Goal: Task Accomplishment & Management: Manage account settings

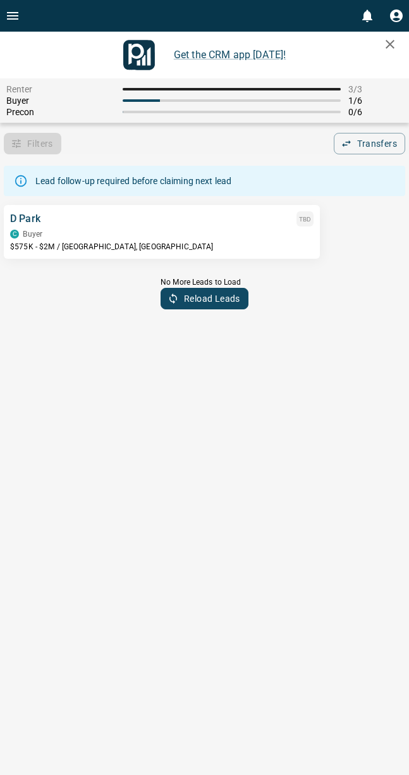
click at [297, 222] on div "TBD" at bounding box center [305, 218] width 17 height 15
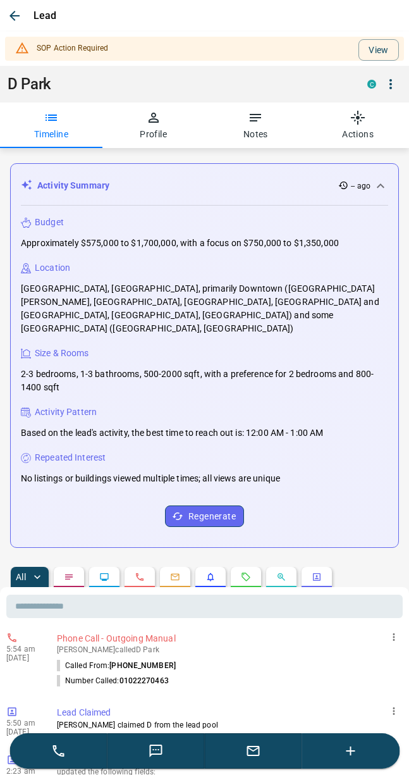
type input "**********"
click at [380, 42] on button "View" at bounding box center [379, 50] width 40 height 22
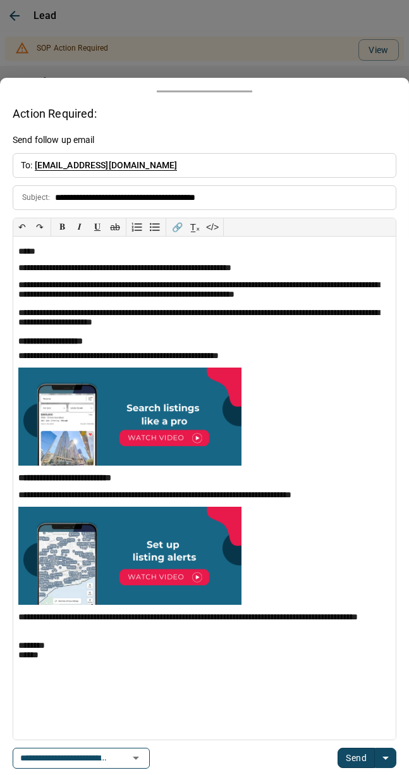
click at [236, 18] on div at bounding box center [204, 387] width 409 height 775
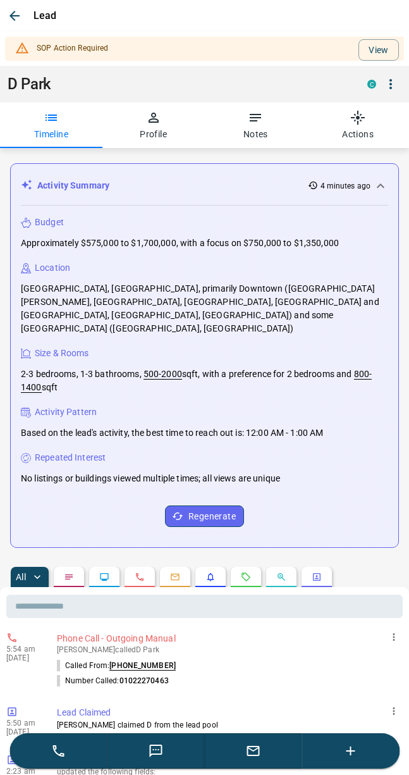
click at [395, 628] on button "button" at bounding box center [394, 637] width 18 height 18
click at [238, 664] on div at bounding box center [204, 387] width 409 height 775
click at [14, 645] on p "5:54 am" at bounding box center [25, 649] width 38 height 9
click at [65, 749] on icon at bounding box center [58, 750] width 15 height 15
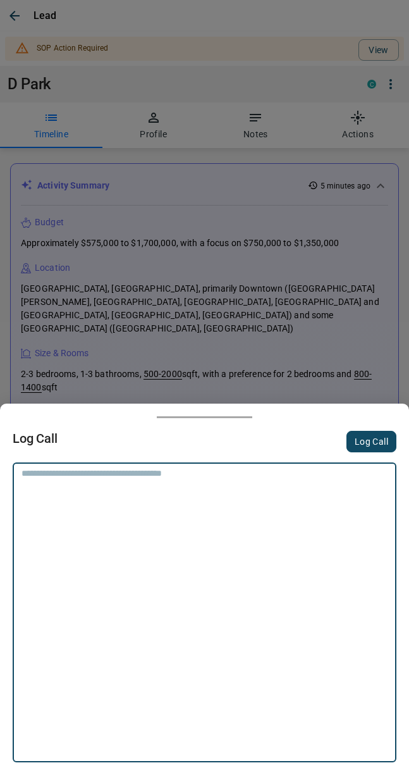
click at [364, 446] on button "Log Call" at bounding box center [372, 442] width 50 height 22
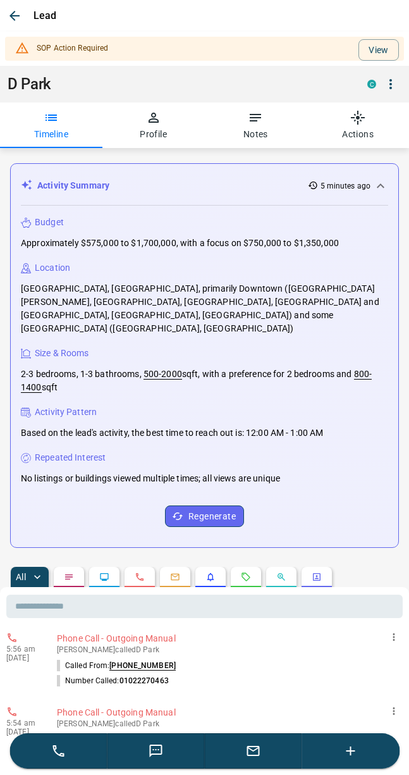
scroll to position [4, 0]
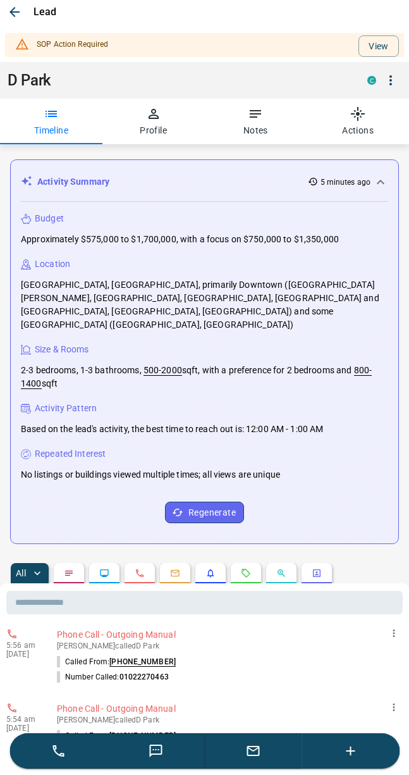
click at [302, 447] on div "Repeated Interest No listings or buildings viewed multiple times; all views are…" at bounding box center [205, 464] width 368 height 34
click at [6, 13] on button "button" at bounding box center [14, 12] width 23 height 23
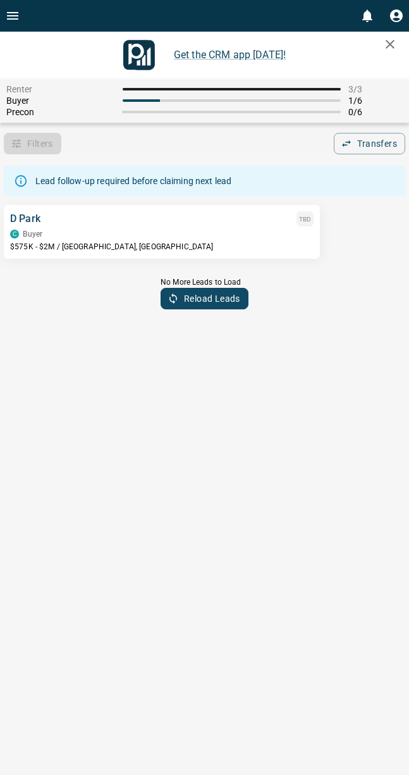
click at [7, 9] on icon "Open drawer" at bounding box center [12, 15] width 15 height 15
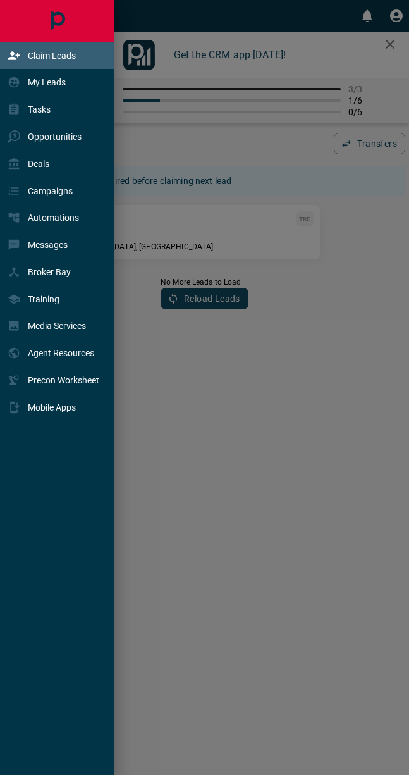
click at [61, 92] on div "My Leads" at bounding box center [37, 82] width 58 height 21
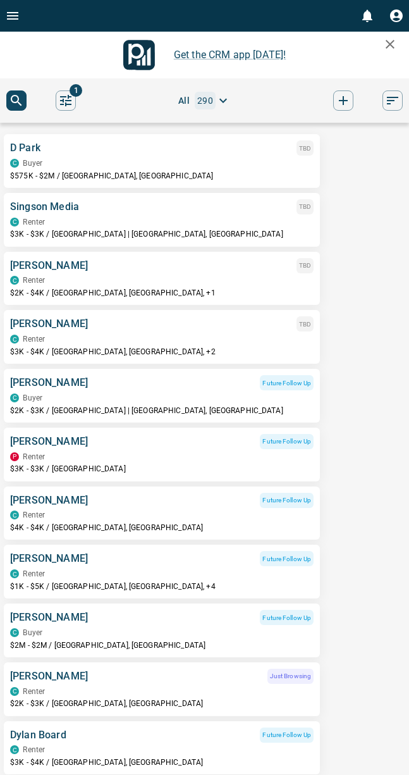
click at [13, 15] on icon "Open drawer" at bounding box center [12, 16] width 11 height 8
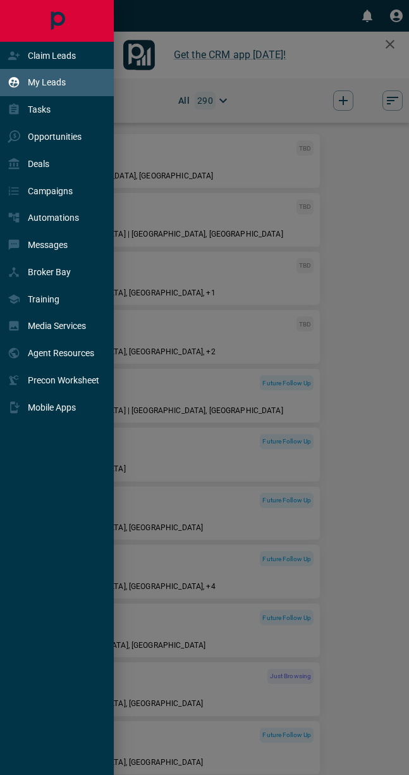
click at [74, 54] on p "Claim Leads" at bounding box center [52, 56] width 48 height 10
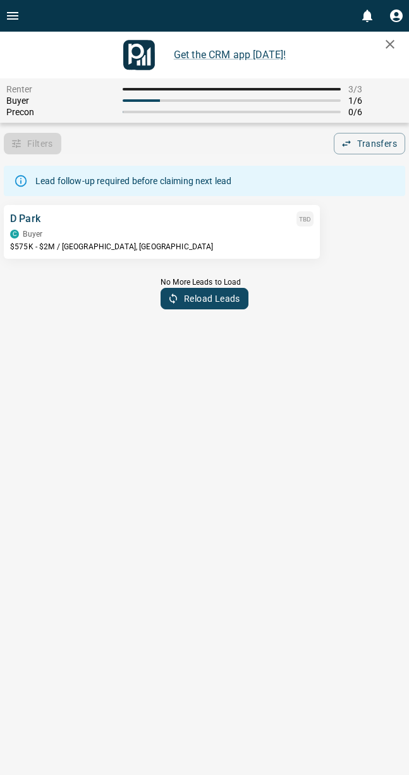
click at [217, 185] on div "Lead follow-up required before claiming next lead" at bounding box center [133, 181] width 196 height 23
click at [240, 242] on p "$575K - $2M / [GEOGRAPHIC_DATA], [GEOGRAPHIC_DATA]" at bounding box center [162, 247] width 304 height 11
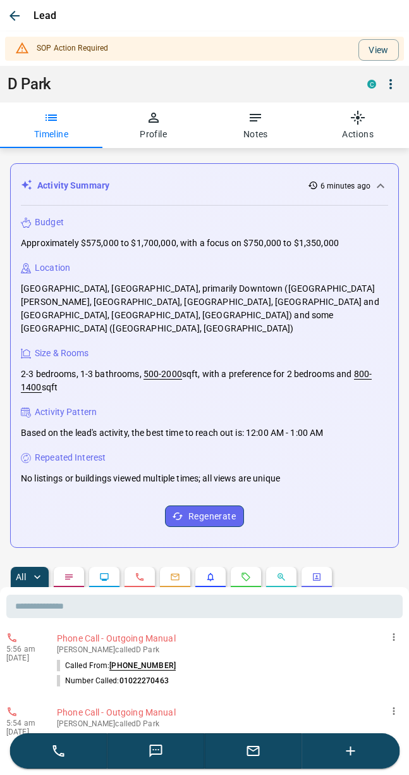
click at [383, 54] on button "View" at bounding box center [379, 50] width 40 height 22
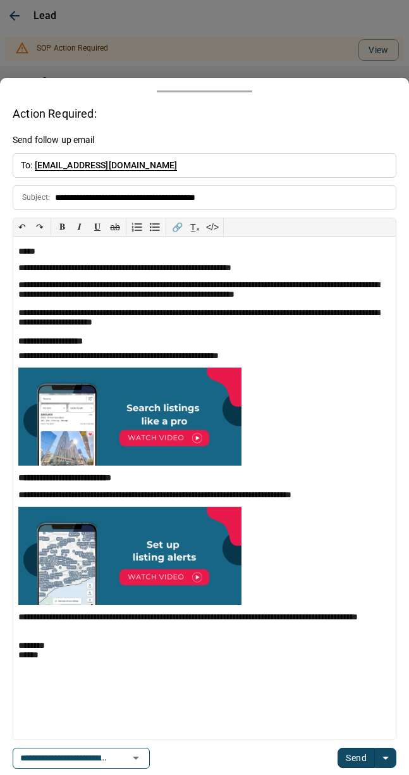
click at [272, 13] on div at bounding box center [204, 387] width 409 height 775
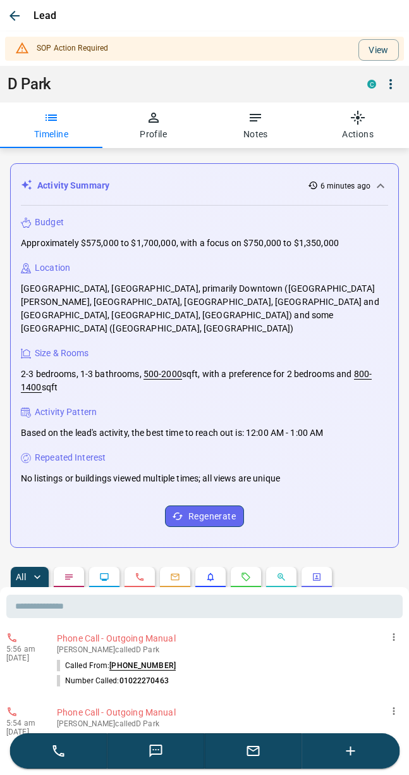
click at [381, 45] on button "View" at bounding box center [379, 50] width 40 height 22
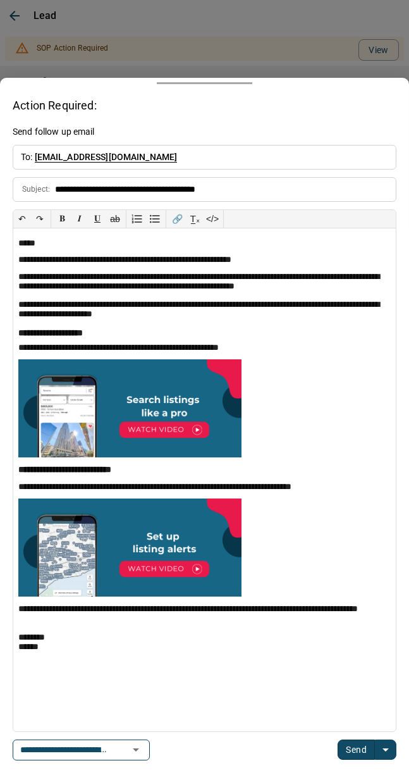
scroll to position [8, 0]
click at [13, 22] on div at bounding box center [204, 387] width 409 height 775
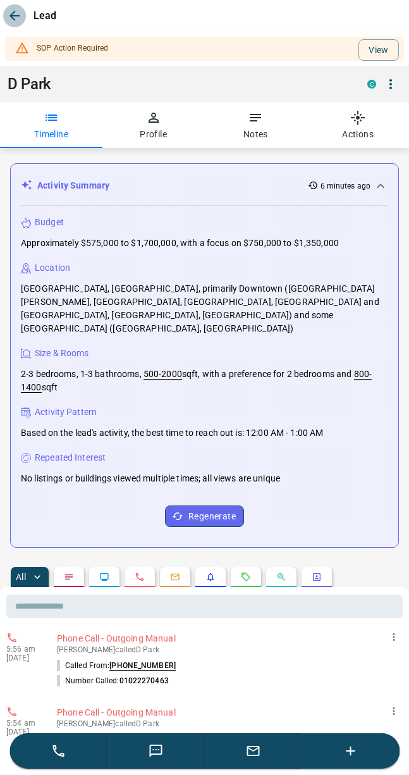
click at [13, 19] on icon "button" at bounding box center [14, 16] width 10 height 10
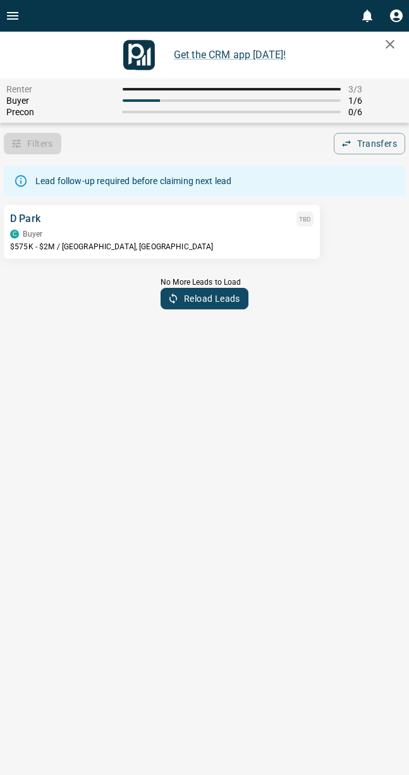
click at [71, 178] on div "Lead follow-up required before claiming next lead" at bounding box center [133, 181] width 196 height 23
click at [18, 23] on button "Open drawer" at bounding box center [12, 16] width 25 height 32
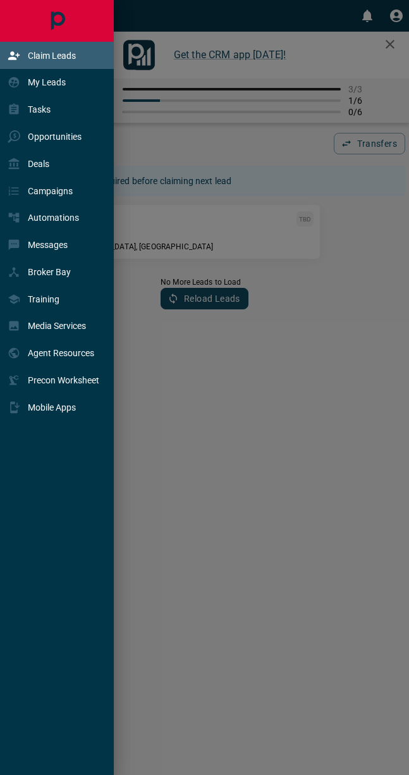
click at [91, 58] on div "Claim Leads" at bounding box center [58, 55] width 117 height 27
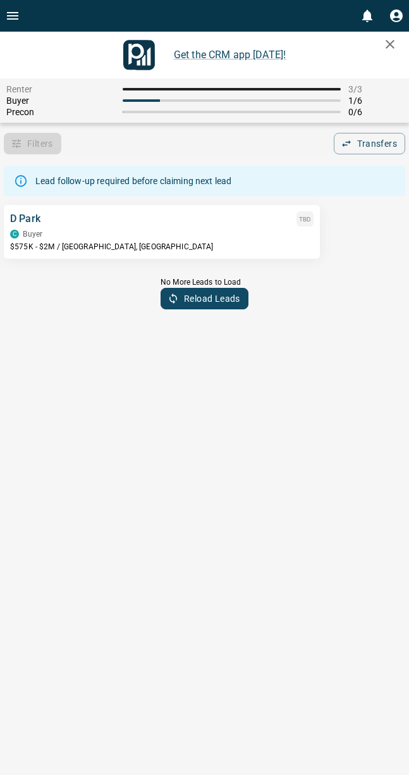
click at [258, 233] on div "C Buyer" at bounding box center [162, 234] width 304 height 9
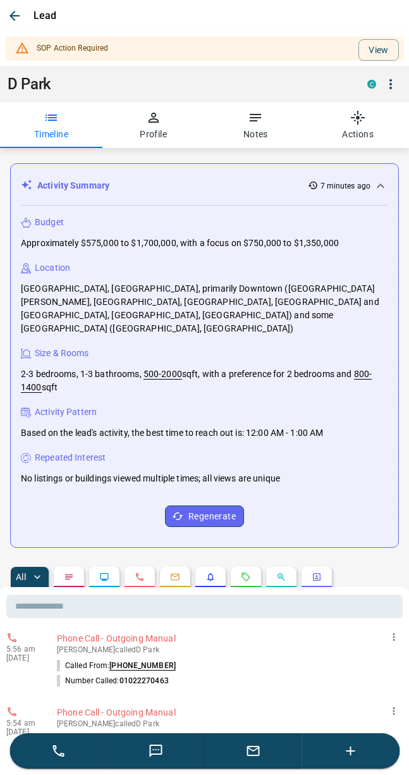
click at [380, 51] on button "View" at bounding box center [379, 50] width 40 height 22
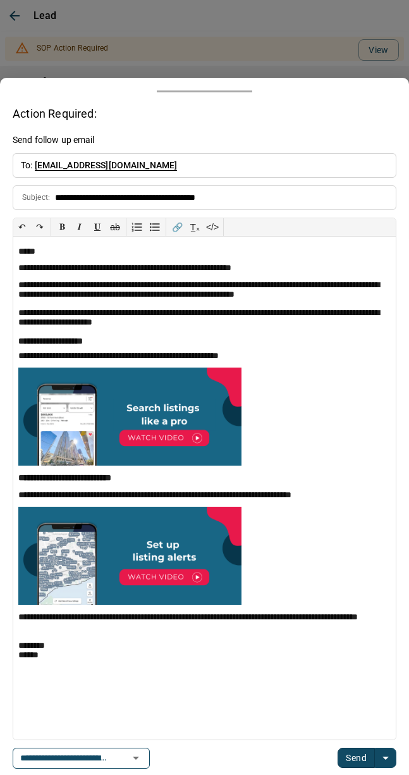
click at [265, 29] on div at bounding box center [204, 387] width 409 height 775
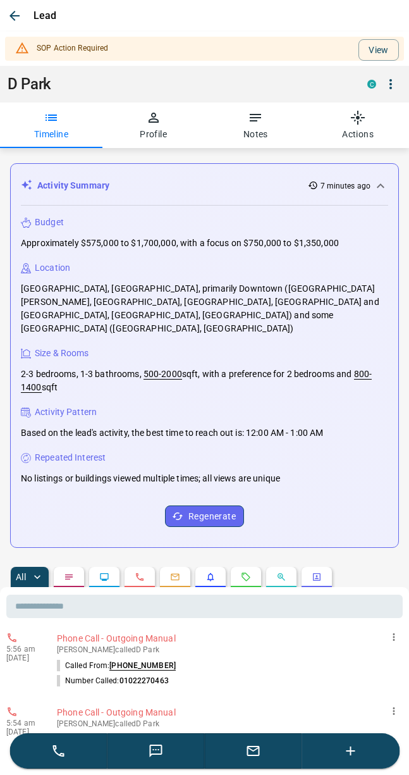
click at [205, 645] on p "[PERSON_NAME] called D Park" at bounding box center [227, 649] width 341 height 9
click at [164, 632] on p "Phone Call - Outgoing Manual" at bounding box center [227, 638] width 341 height 13
click at [54, 642] on div "5:56 am [DATE] Phone Call - Outgoing Manual [PERSON_NAME] called D Park Called …" at bounding box center [204, 660] width 397 height 64
click at [393, 631] on icon "button" at bounding box center [393, 636] width 11 height 11
click at [267, 650] on div at bounding box center [204, 387] width 409 height 775
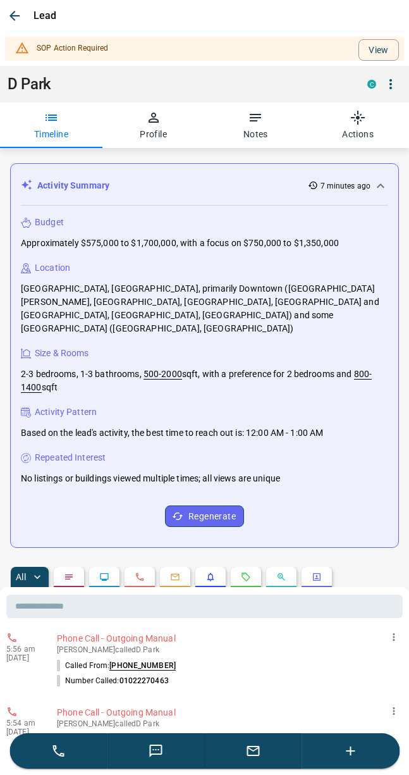
click at [58, 750] on icon at bounding box center [58, 750] width 15 height 15
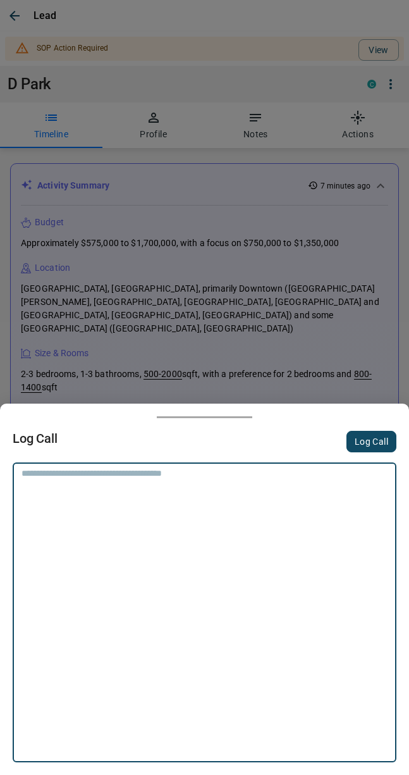
click at [241, 487] on textarea at bounding box center [205, 484] width 366 height 32
type textarea "******"
click at [368, 440] on button "Log Call" at bounding box center [372, 442] width 50 height 22
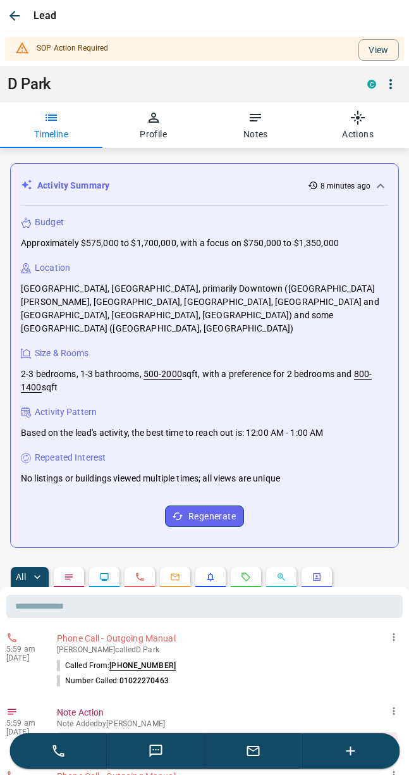
scroll to position [0, 0]
click at [252, 132] on button "Notes" at bounding box center [256, 125] width 102 height 46
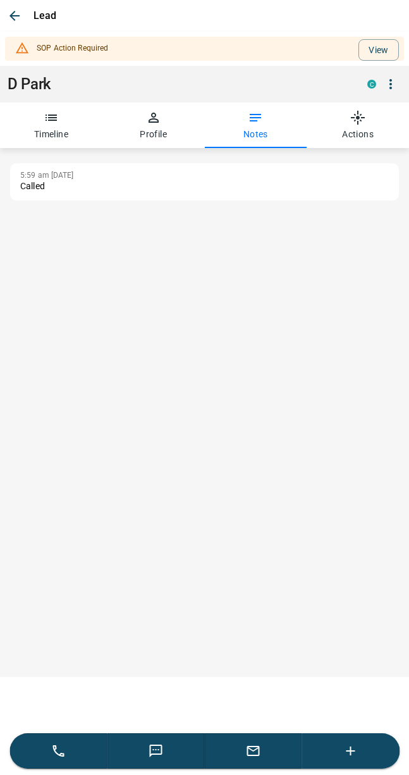
click at [91, 195] on button "5:59 am [DATE] Called" at bounding box center [204, 181] width 389 height 37
type textarea "******"
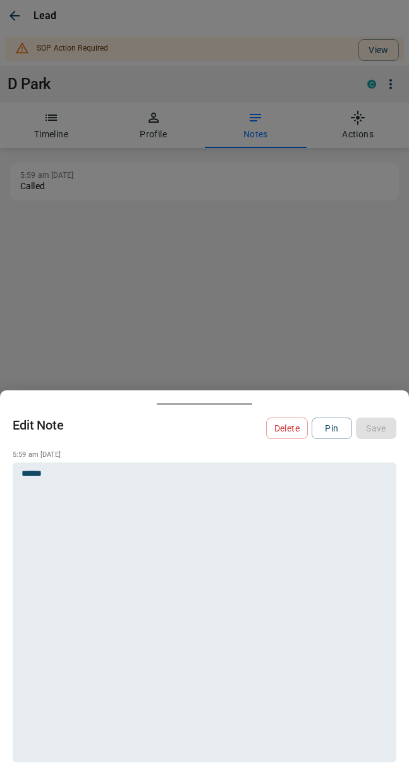
click at [294, 425] on button "Delete" at bounding box center [287, 429] width 42 height 22
click at [267, 418] on button "Confirm Delete" at bounding box center [269, 429] width 78 height 22
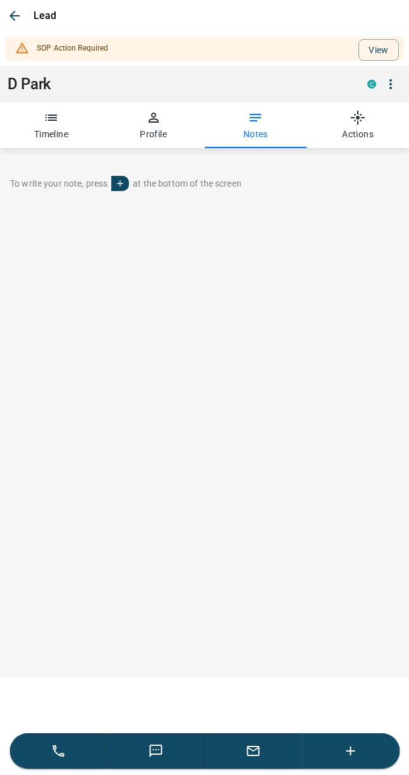
click at [56, 133] on button "Timeline" at bounding box center [51, 125] width 102 height 46
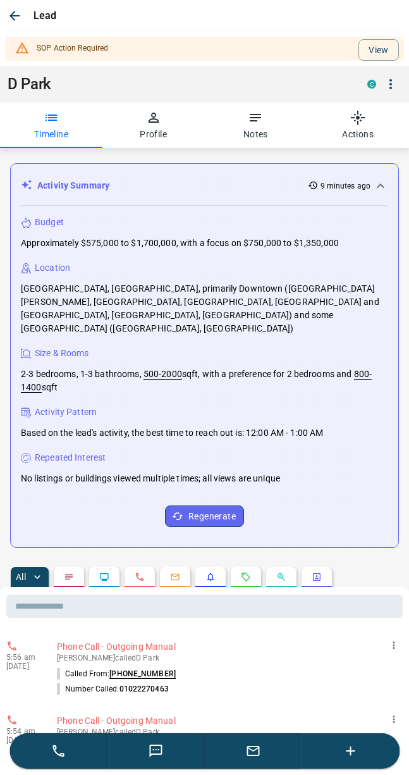
scroll to position [213, 0]
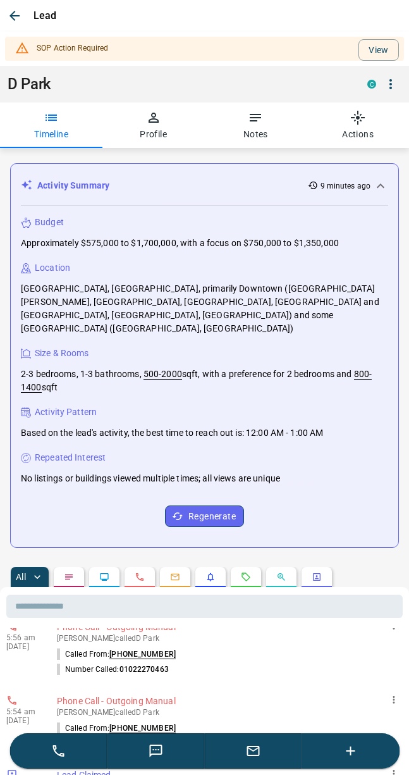
click at [381, 695] on p "Phone Call - Outgoing Manual" at bounding box center [227, 701] width 341 height 13
click at [395, 695] on icon "button" at bounding box center [393, 699] width 11 height 11
click at [307, 677] on div at bounding box center [204, 387] width 409 height 775
click at [135, 695] on p "Phone Call - Outgoing Manual" at bounding box center [227, 701] width 341 height 13
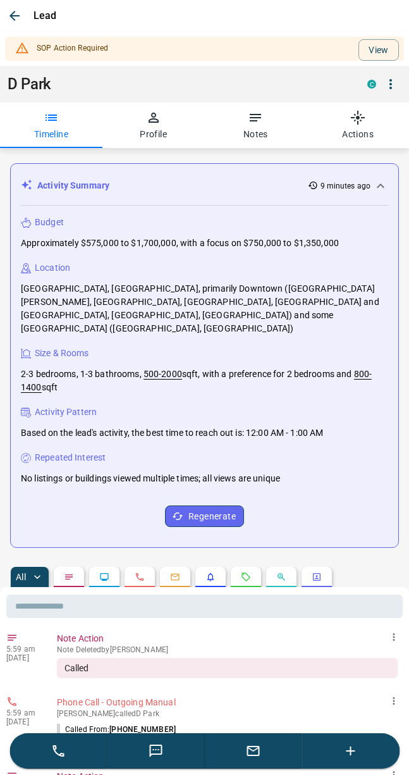
scroll to position [0, 0]
click at [25, 632] on div "5:59 am [DATE]" at bounding box center [25, 655] width 38 height 46
click at [16, 632] on icon at bounding box center [11, 637] width 11 height 11
click at [15, 645] on p "5:59 am" at bounding box center [25, 649] width 38 height 9
click at [154, 658] on div "Called" at bounding box center [227, 668] width 341 height 20
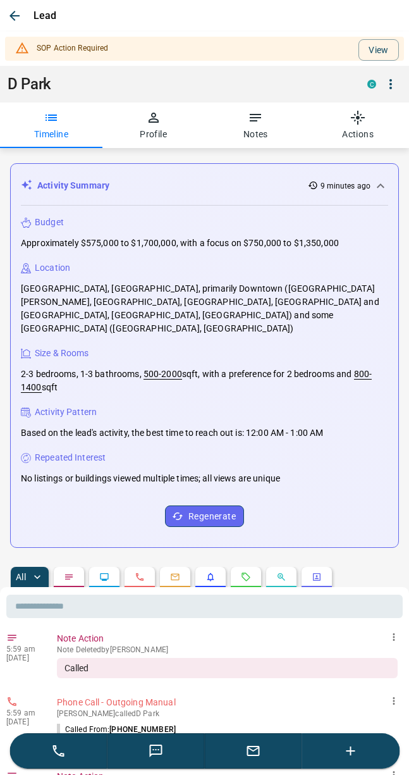
click at [397, 90] on icon "button" at bounding box center [390, 84] width 15 height 15
click at [215, 82] on div at bounding box center [204, 387] width 409 height 775
click at [376, 59] on button "View" at bounding box center [379, 50] width 40 height 22
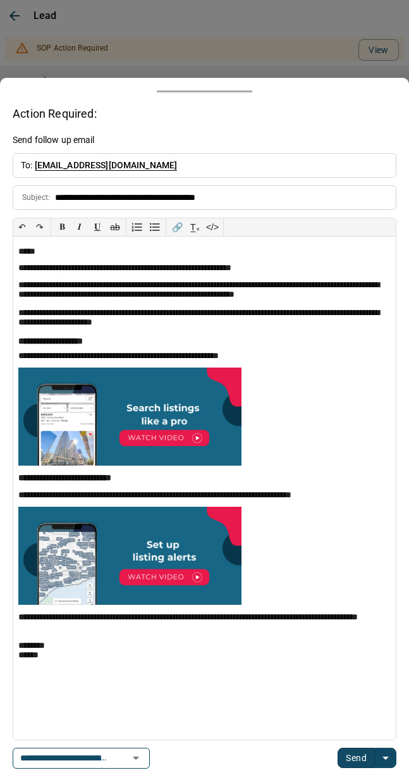
click at [241, 41] on div at bounding box center [204, 387] width 409 height 775
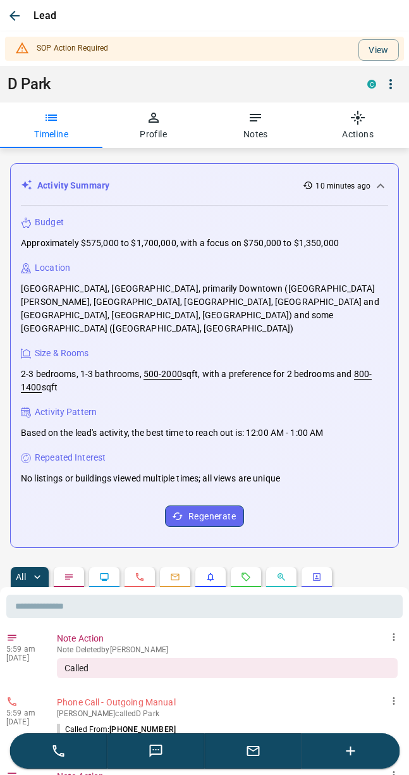
click at [384, 57] on button "View" at bounding box center [379, 50] width 40 height 22
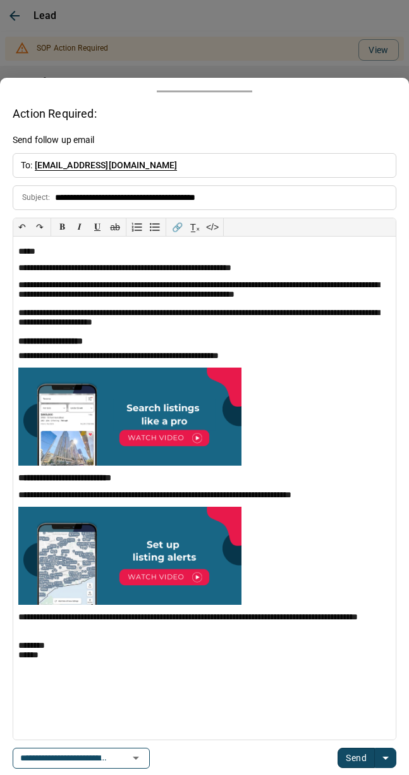
click at [6, 11] on div at bounding box center [204, 387] width 409 height 775
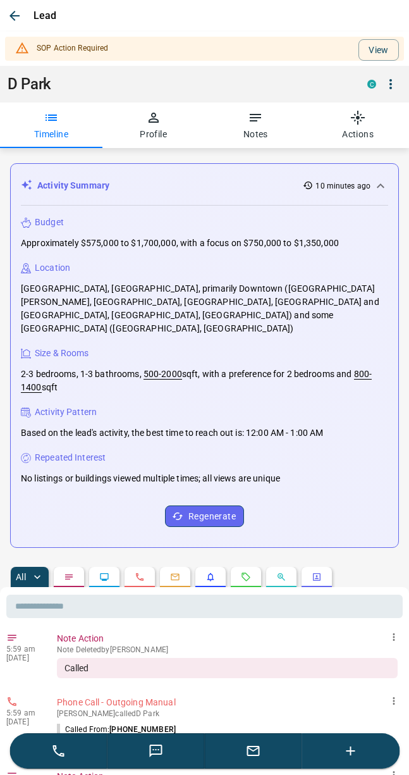
click at [392, 82] on icon "button" at bounding box center [390, 84] width 15 height 15
click at [225, 92] on div at bounding box center [204, 387] width 409 height 775
click at [377, 40] on button "View" at bounding box center [379, 50] width 40 height 22
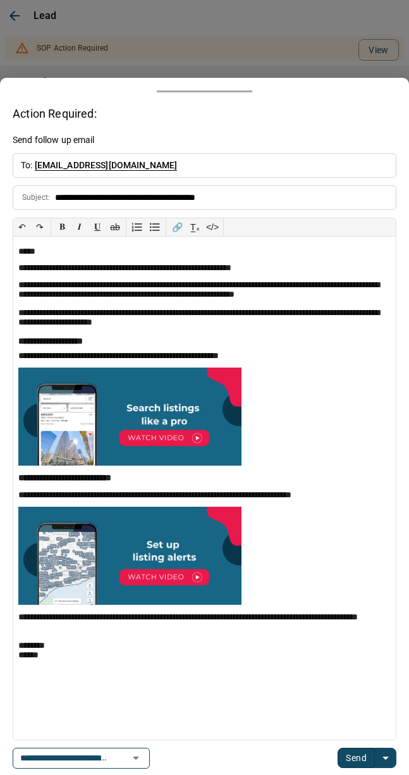
click at [277, 38] on div at bounding box center [204, 387] width 409 height 775
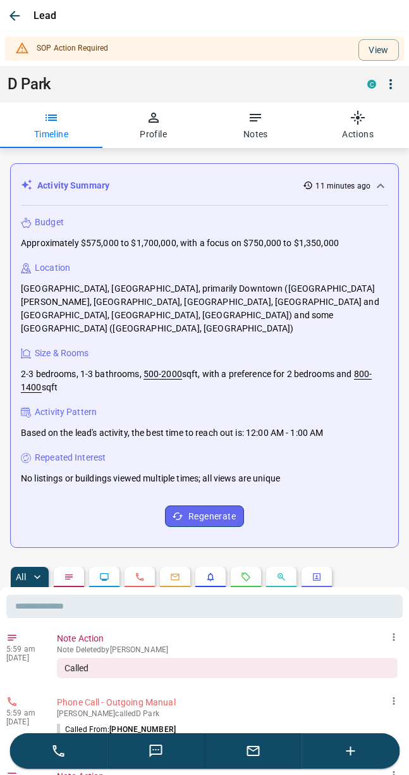
click at [390, 51] on button "View" at bounding box center [379, 50] width 40 height 22
click at [383, 32] on div "SOP Action Required View D Park C Timeline Profile Notes Actions" at bounding box center [204, 90] width 409 height 116
click at [375, 57] on button "View" at bounding box center [379, 50] width 40 height 22
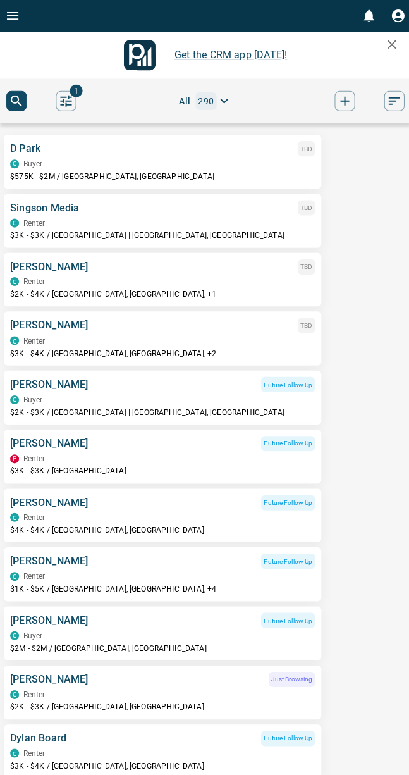
click at [274, 335] on div "[PERSON_NAME] TBD C Renter $3K - $4K / [GEOGRAPHIC_DATA], [GEOGRAPHIC_DATA], +2" at bounding box center [162, 336] width 304 height 41
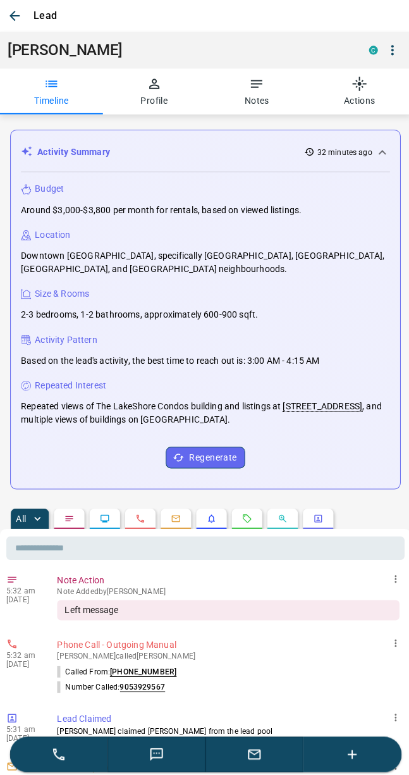
click at [15, 7] on button "button" at bounding box center [14, 15] width 23 height 23
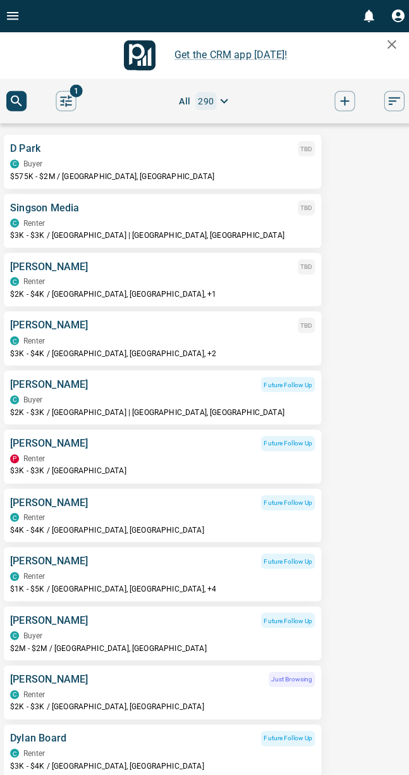
click at [287, 272] on div "[PERSON_NAME] TBD" at bounding box center [162, 265] width 304 height 15
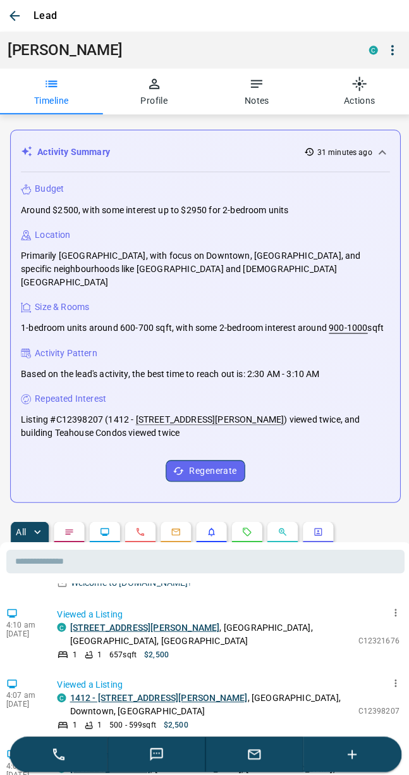
scroll to position [251, 0]
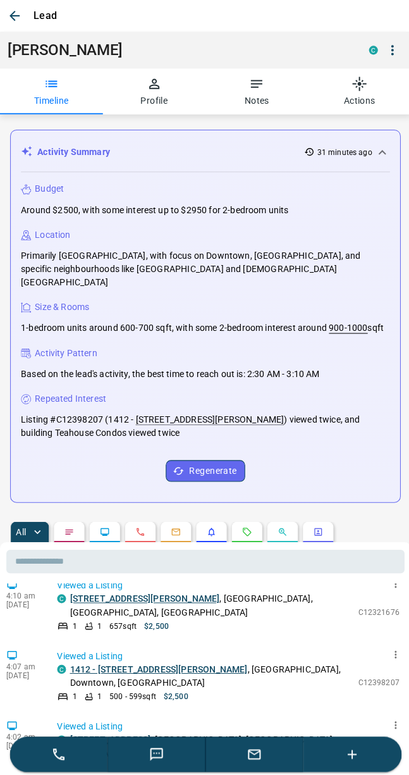
click at [169, 585] on p "Viewed a Listing" at bounding box center [227, 582] width 341 height 13
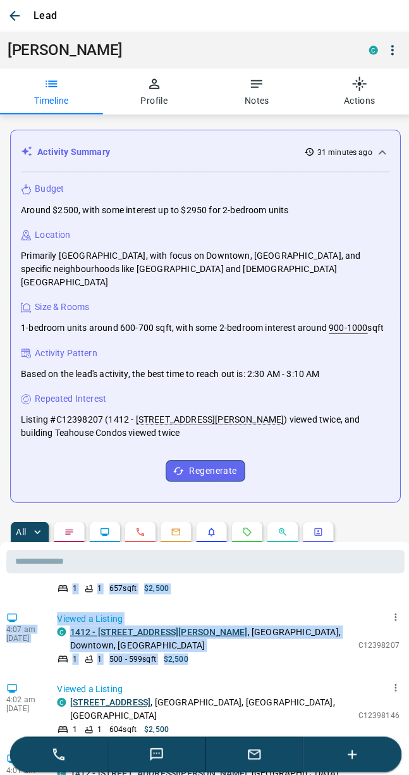
scroll to position [294, 0]
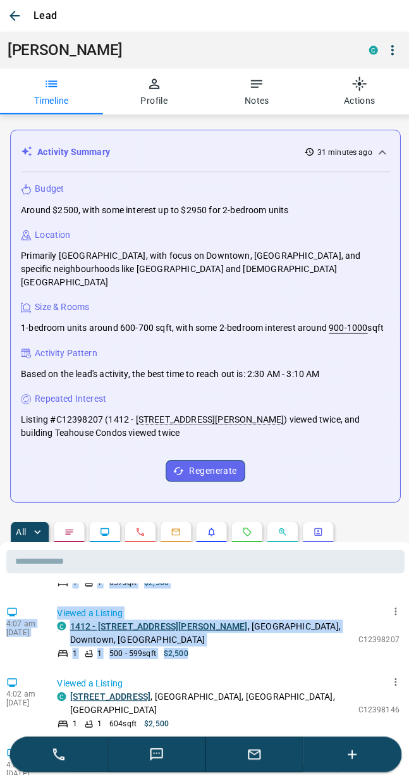
click at [340, 709] on div "4:02 am [DATE] Viewed a Listing C [STREET_ADDRESS] 1 1 604 sqft $2,500 C12398146" at bounding box center [204, 700] width 397 height 60
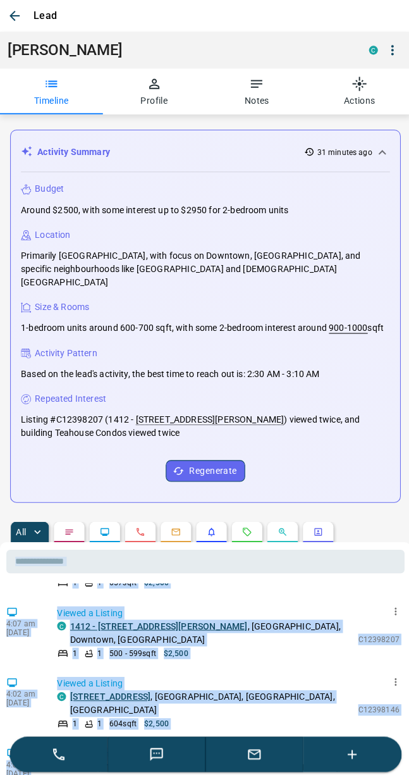
scroll to position [197, 0]
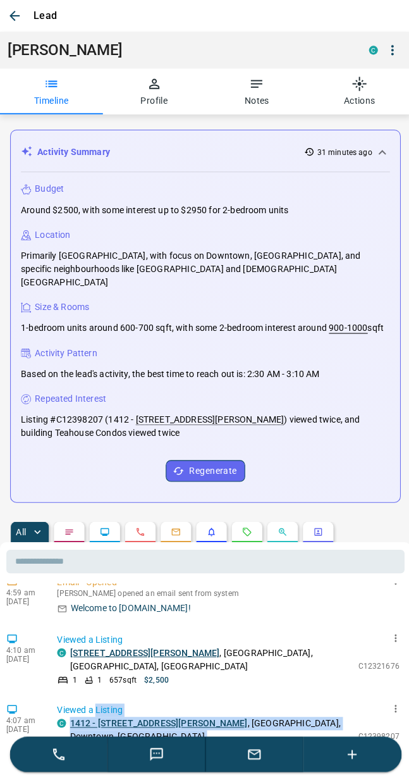
click at [297, 625] on div "5:33 am [DATE] Note Action Note Added by [PERSON_NAME] Left message 5:33 am [DA…" at bounding box center [204, 775] width 397 height 388
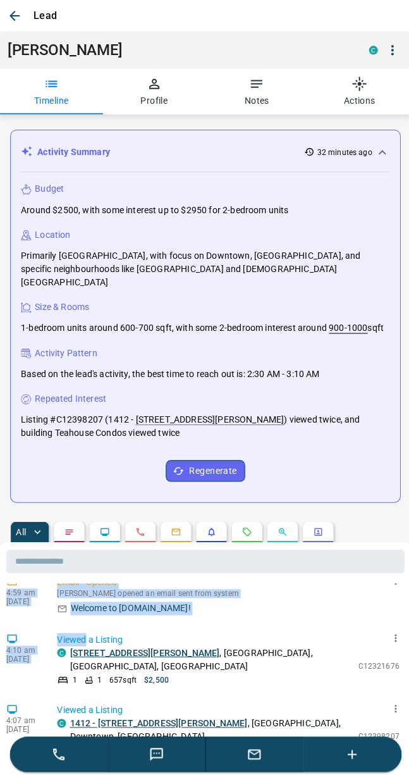
scroll to position [213, 0]
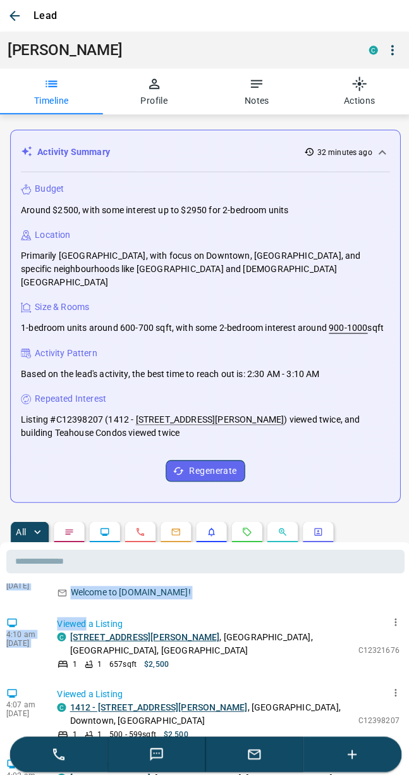
click at [248, 20] on div "Lead" at bounding box center [204, 16] width 409 height 32
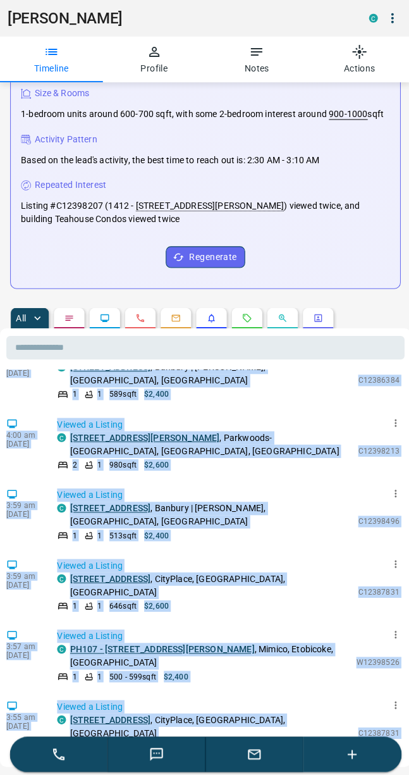
scroll to position [552, 0]
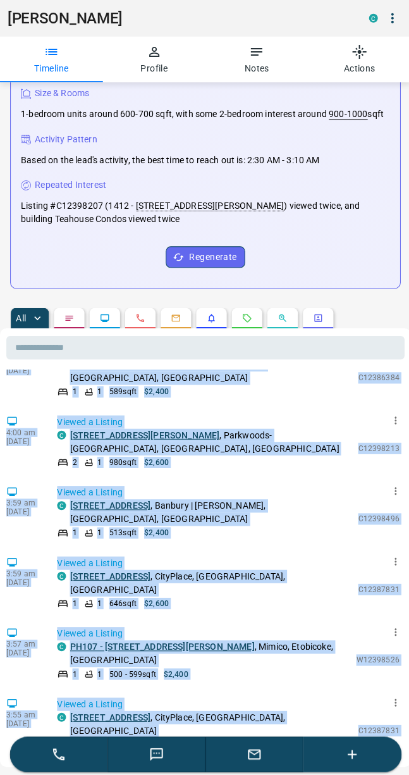
copy div "500 C12321676 4:07 am [DATE] Viewed a Listing C [STREET_ADDRESS][PERSON_NAME] 1…"
click at [156, 748] on icon "button" at bounding box center [155, 750] width 15 height 15
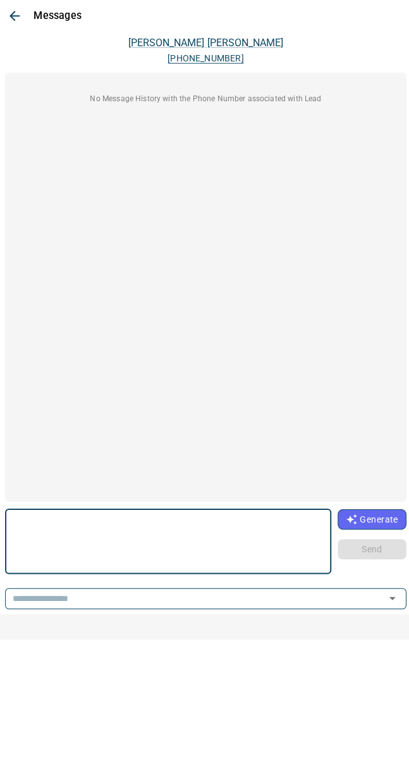
click at [15, 11] on icon "button" at bounding box center [14, 16] width 10 height 10
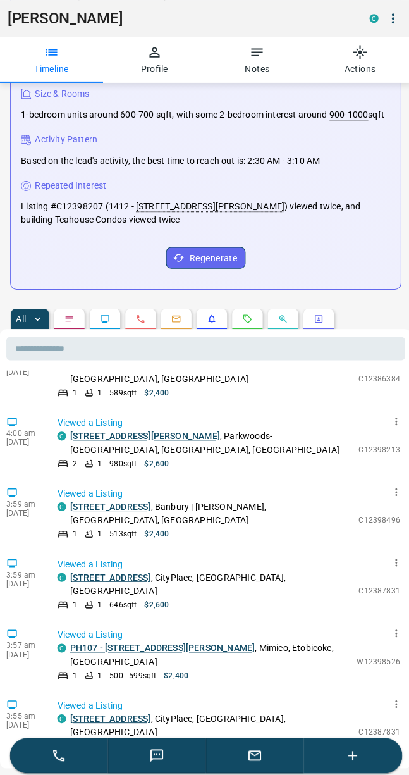
click at [264, 747] on button "button" at bounding box center [253, 750] width 97 height 35
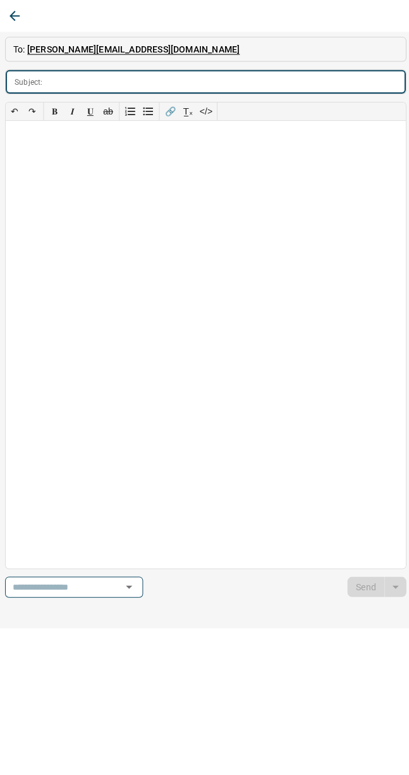
click at [78, 83] on input "text" at bounding box center [225, 81] width 356 height 23
click at [61, 78] on input "text" at bounding box center [225, 81] width 356 height 23
click at [60, 78] on input "text" at bounding box center [225, 81] width 356 height 23
type input "**********"
click at [59, 176] on div at bounding box center [205, 342] width 398 height 445
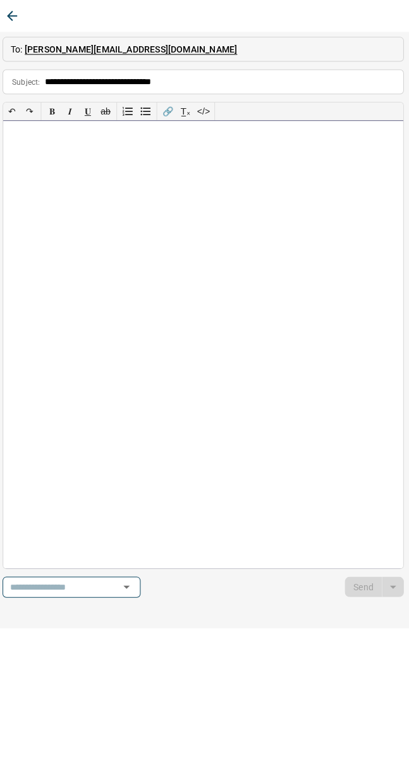
click at [20, 143] on div at bounding box center [205, 342] width 398 height 445
paste div
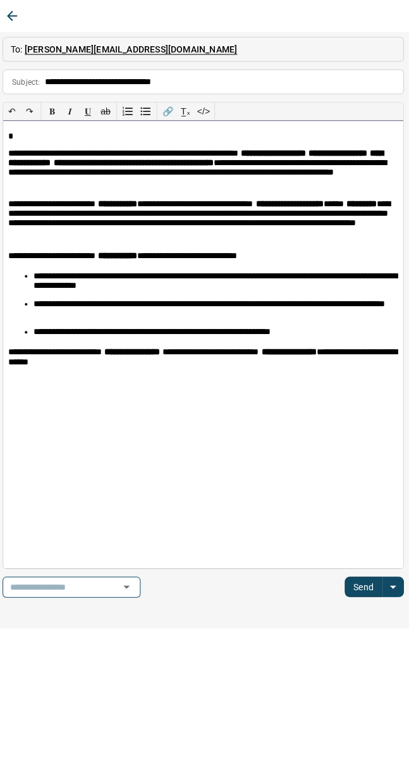
click at [178, 369] on div "**********" at bounding box center [205, 342] width 398 height 445
click at [12, 376] on p at bounding box center [205, 378] width 388 height 9
click at [16, 375] on p at bounding box center [205, 378] width 388 height 9
click at [15, 373] on div "**********" at bounding box center [205, 342] width 398 height 445
click at [6, 380] on div "**********" at bounding box center [205, 342] width 398 height 445
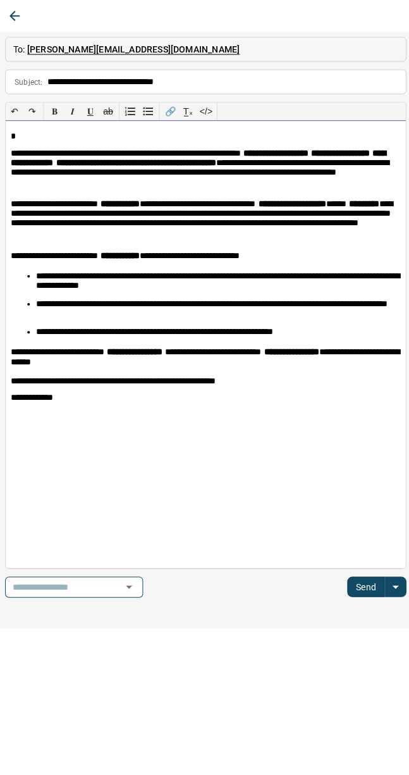
click at [37, 130] on div "**********" at bounding box center [205, 342] width 398 height 445
click at [48, 140] on p "*" at bounding box center [205, 136] width 388 height 11
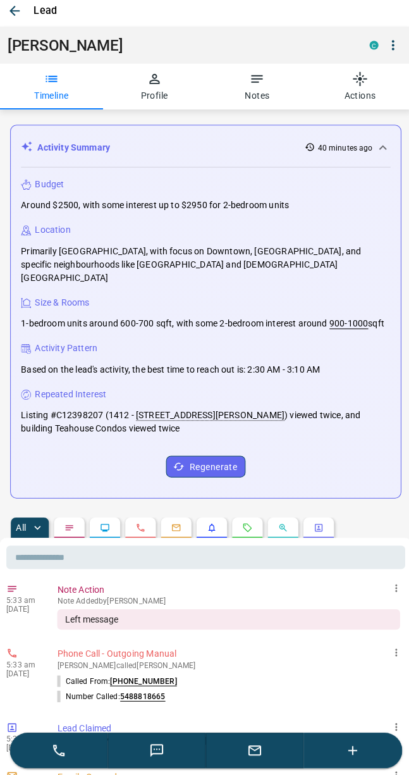
click at [156, 86] on icon "button" at bounding box center [153, 83] width 15 height 15
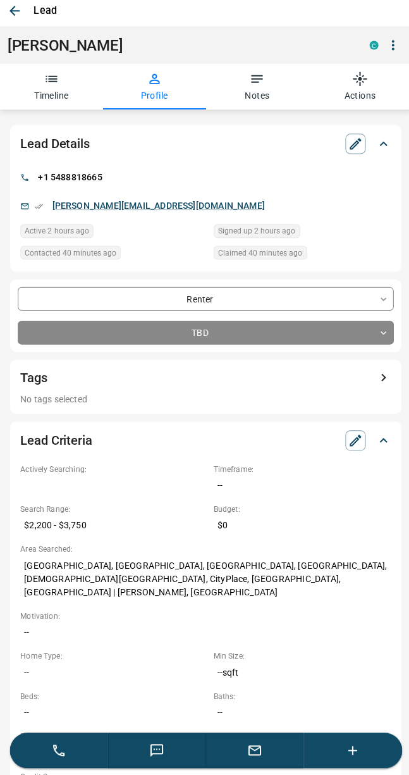
click at [11, 8] on icon "button" at bounding box center [14, 15] width 15 height 15
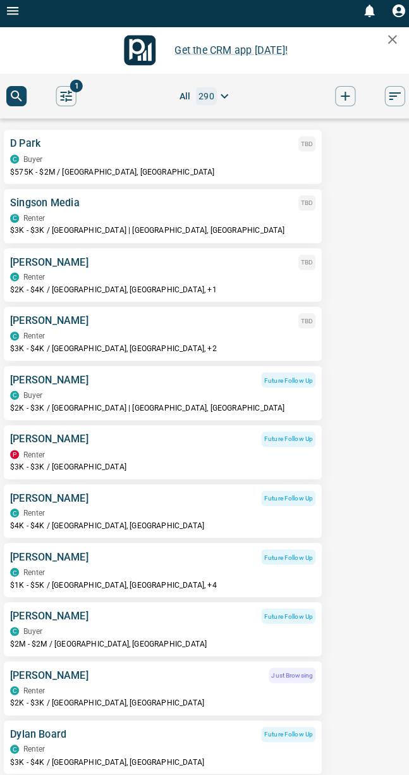
click at [213, 288] on p "$2K - $4K / [GEOGRAPHIC_DATA], [GEOGRAPHIC_DATA], +1" at bounding box center [162, 293] width 304 height 11
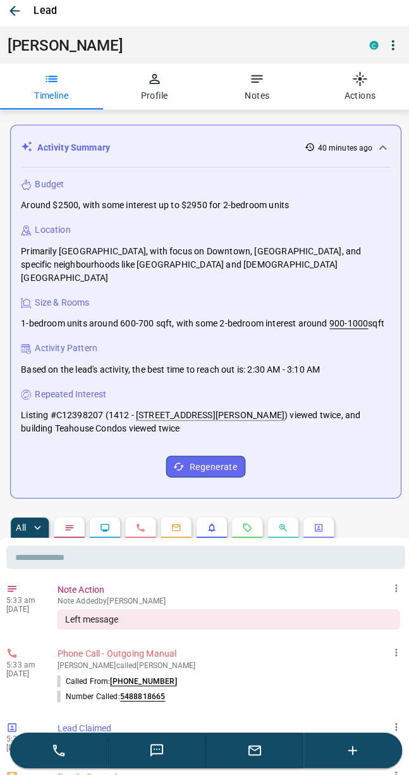
click at [256, 747] on icon "button" at bounding box center [253, 750] width 15 height 15
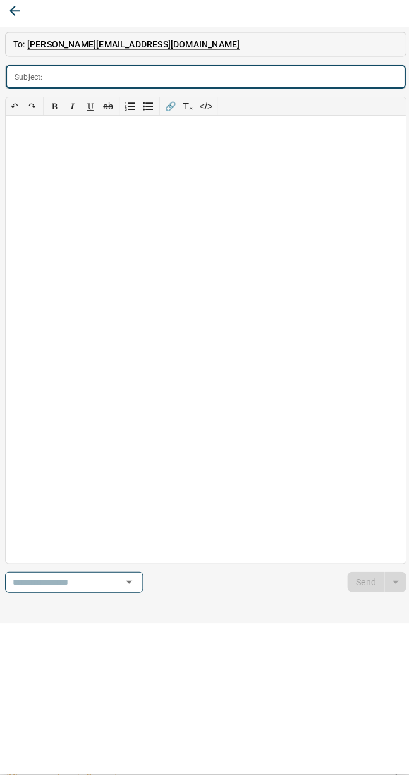
click at [65, 79] on input "text" at bounding box center [225, 81] width 356 height 23
type input "**********"
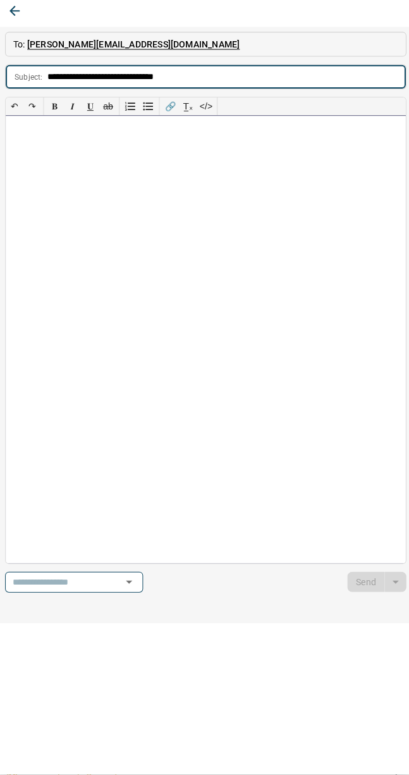
click at [59, 187] on div at bounding box center [205, 342] width 398 height 445
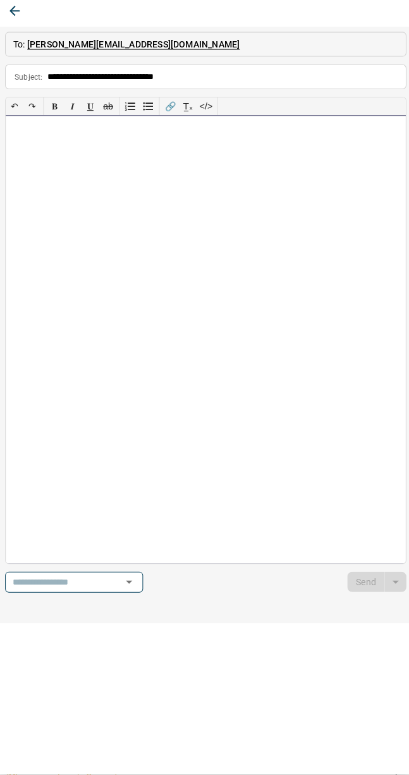
click at [32, 180] on div at bounding box center [205, 342] width 398 height 445
paste div
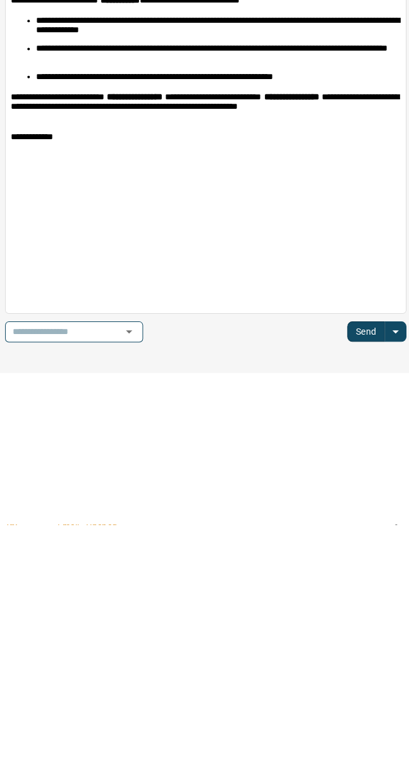
click at [377, 573] on button "Send" at bounding box center [363, 583] width 37 height 20
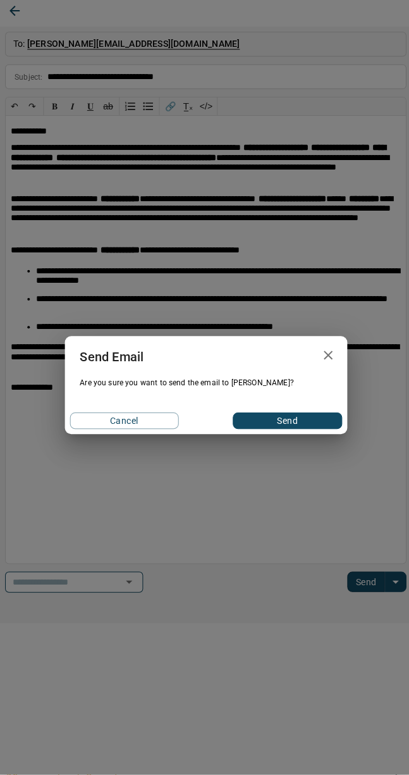
click at [311, 415] on button "Send" at bounding box center [286, 423] width 108 height 16
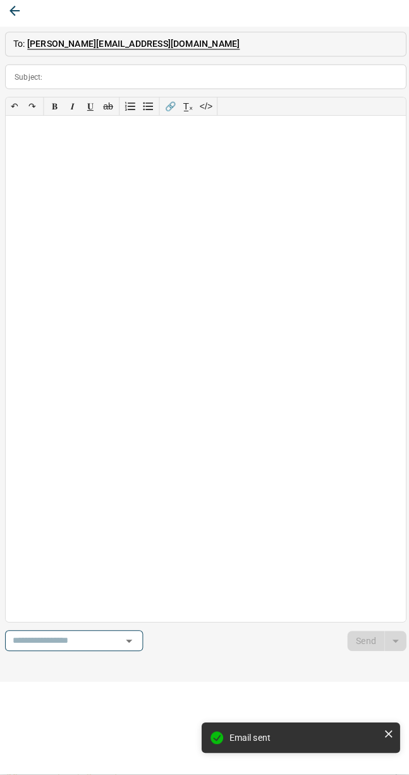
click at [6, 8] on button "button" at bounding box center [14, 15] width 23 height 23
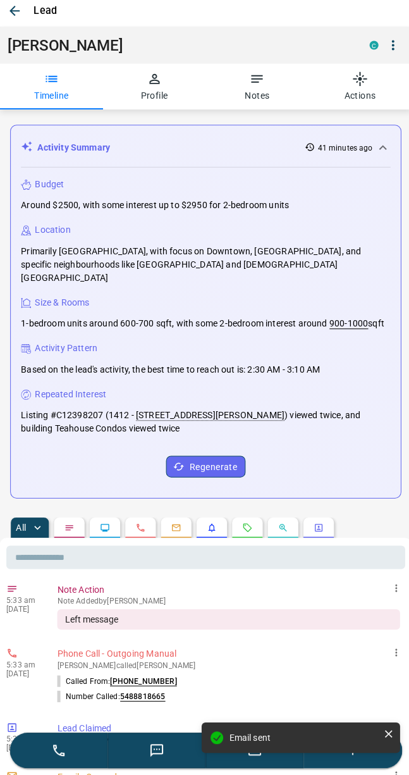
click at [164, 82] on button "Profile" at bounding box center [153, 91] width 102 height 46
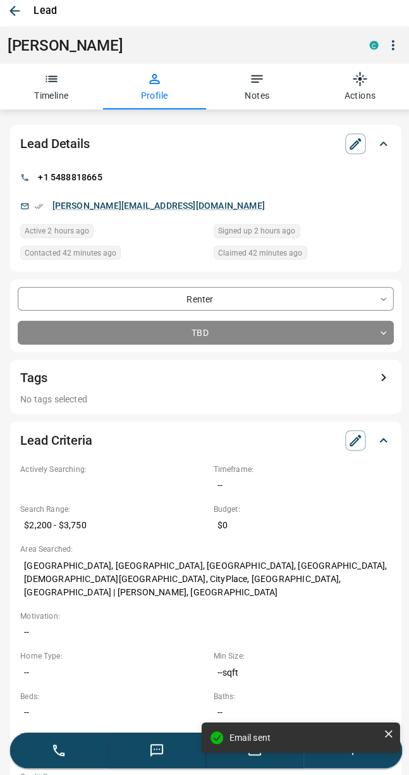
click at [237, 328] on body "Get the CRM app [DATE]! 1 All 290 D Park TBD C Buyer $575K - $2M / Downtown, [G…" at bounding box center [204, 263] width 409 height 527
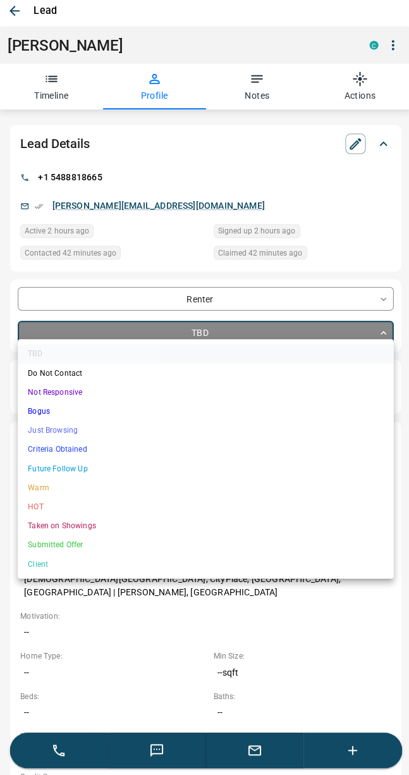
click at [89, 462] on li "Future Follow Up" at bounding box center [205, 470] width 374 height 19
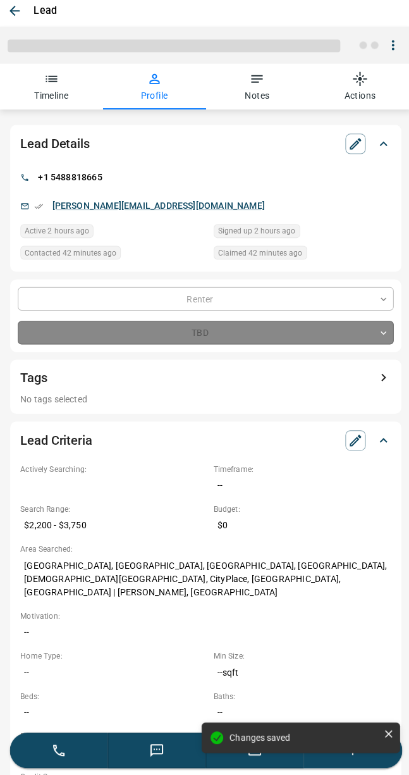
type input "*"
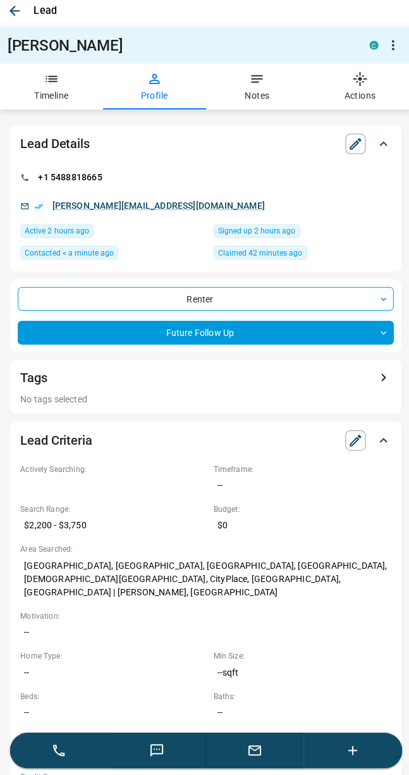
click at [15, 11] on icon "button" at bounding box center [14, 16] width 10 height 10
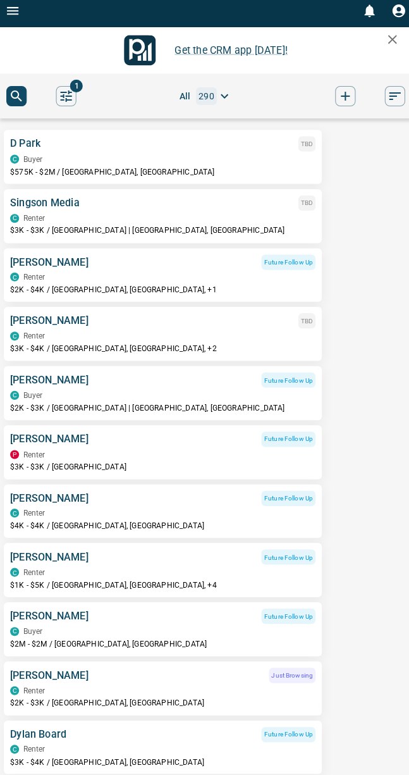
click at [18, 8] on icon "Open drawer" at bounding box center [12, 15] width 15 height 15
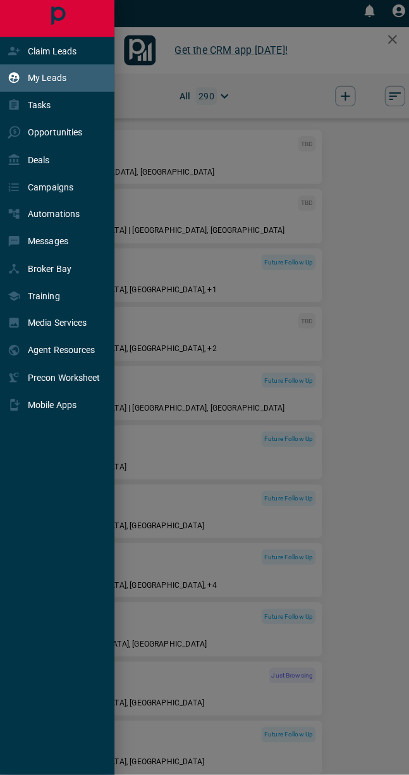
click at [74, 55] on p "Claim Leads" at bounding box center [52, 56] width 48 height 10
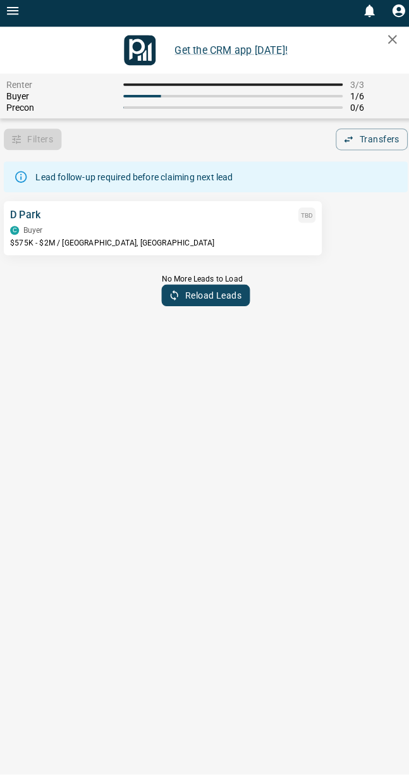
click at [301, 230] on div "C Buyer" at bounding box center [162, 234] width 304 height 9
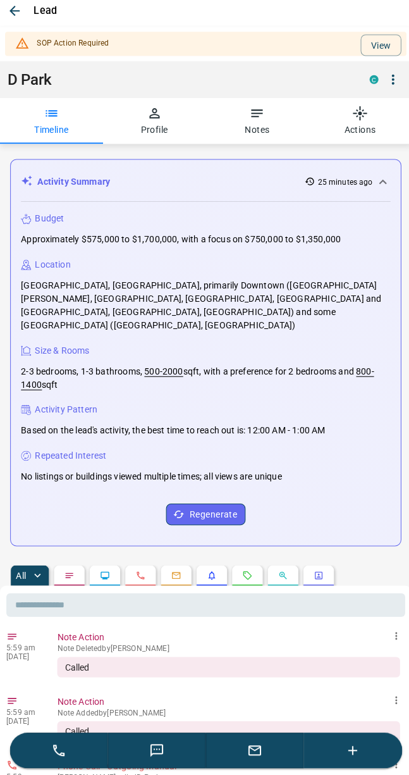
click at [391, 46] on button "View" at bounding box center [379, 50] width 40 height 22
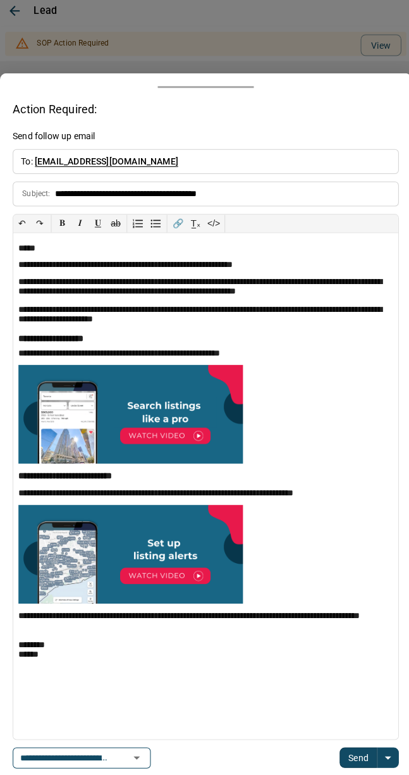
click at [127, 749] on button "Open" at bounding box center [136, 758] width 18 height 18
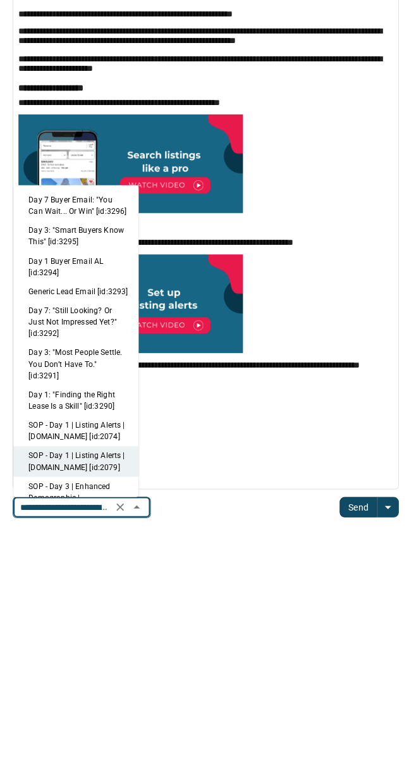
click at [81, 534] on li "Generic Lead Email [id:3293]" at bounding box center [75, 543] width 125 height 19
type input "**********"
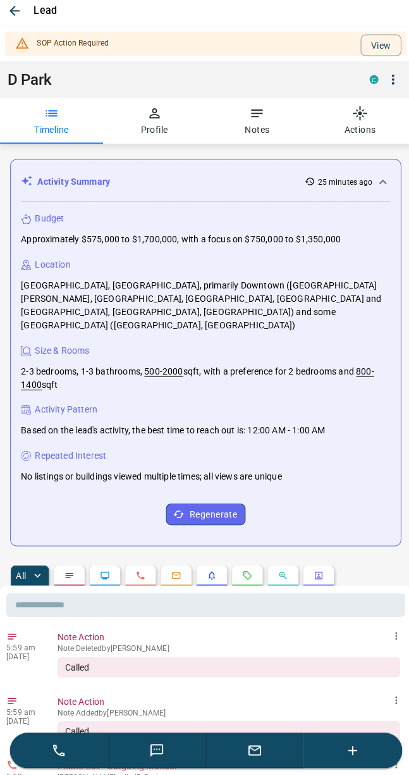
click at [373, 47] on button "View" at bounding box center [379, 50] width 40 height 22
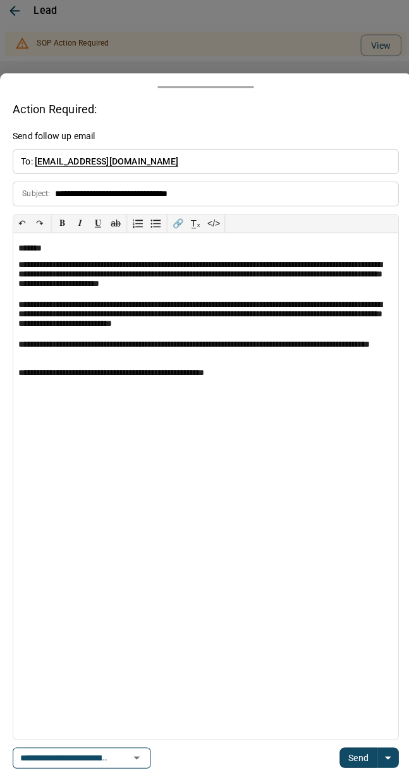
click at [363, 748] on button "Send" at bounding box center [356, 758] width 37 height 20
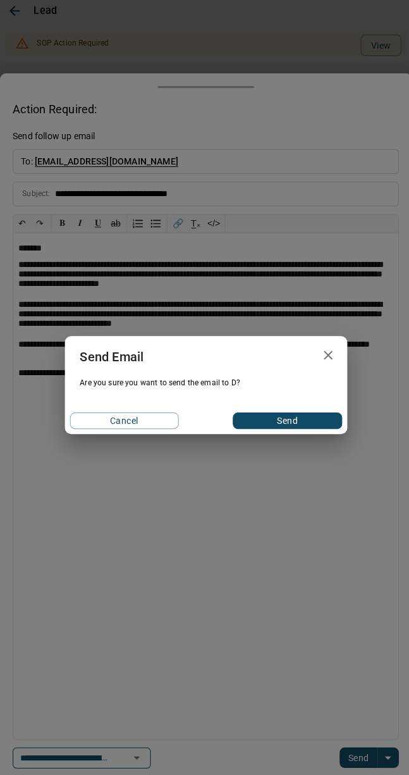
click at [296, 415] on button "Send" at bounding box center [286, 423] width 108 height 16
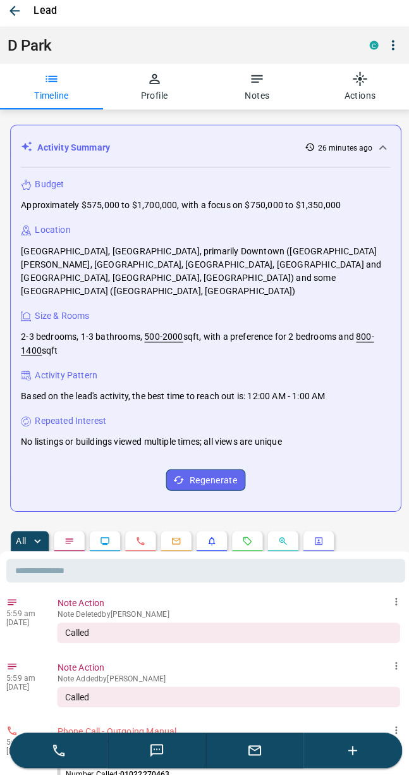
click at [5, 9] on button "button" at bounding box center [14, 15] width 23 height 23
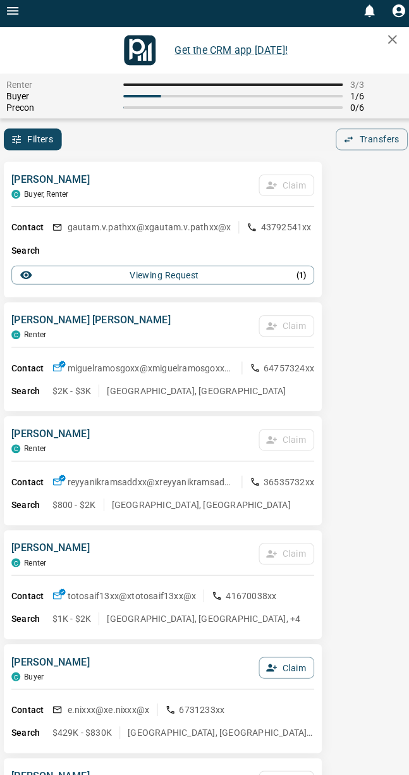
click at [10, 18] on icon "Open drawer" at bounding box center [12, 15] width 15 height 15
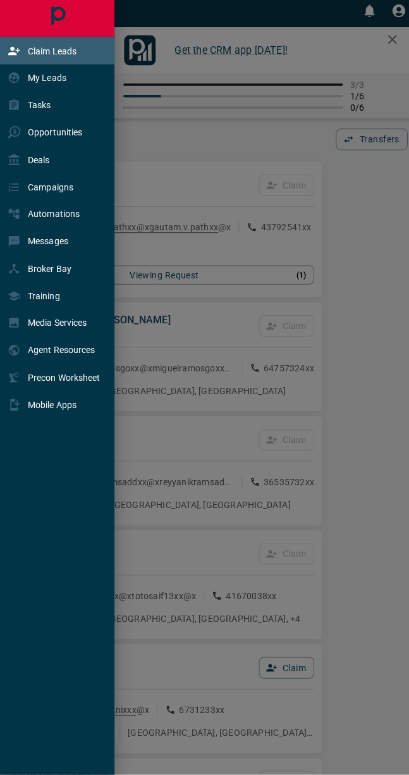
click at [79, 46] on div "Claim Leads" at bounding box center [58, 55] width 117 height 27
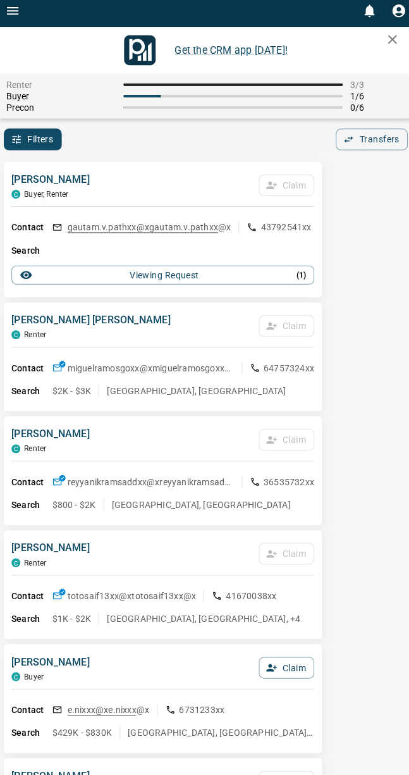
click at [21, 9] on button "Open drawer" at bounding box center [12, 16] width 25 height 32
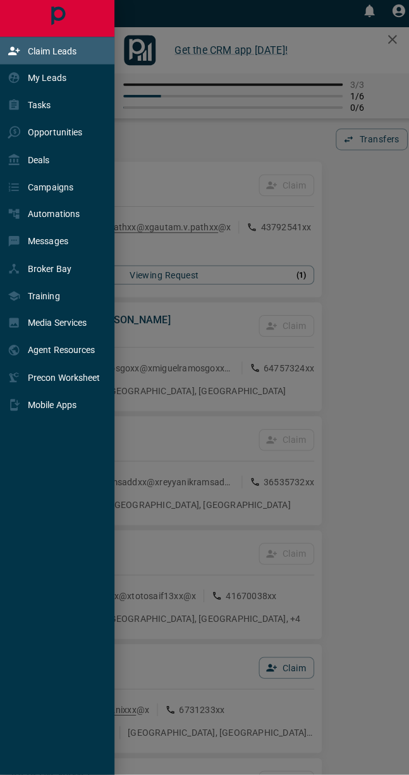
click at [72, 53] on p "Claim Leads" at bounding box center [52, 56] width 48 height 10
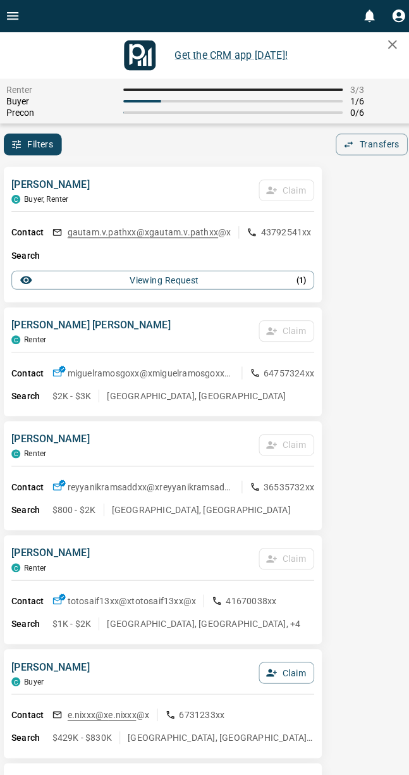
click at [30, 139] on button "Filters" at bounding box center [33, 144] width 58 height 22
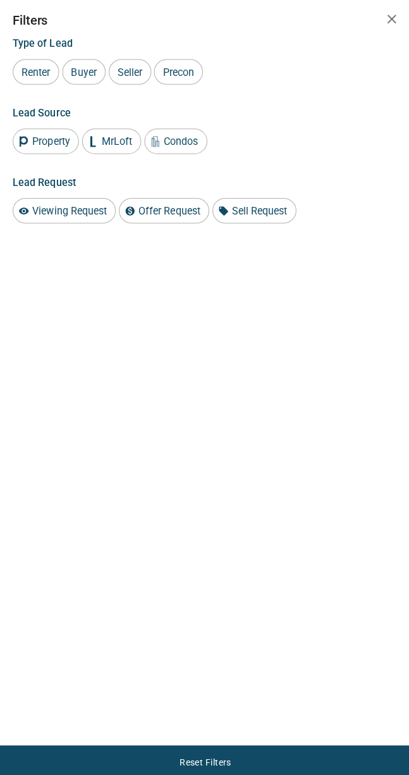
click at [88, 72] on span "Buyer" at bounding box center [83, 72] width 34 height 12
click at [380, 20] on button "button" at bounding box center [389, 18] width 25 height 25
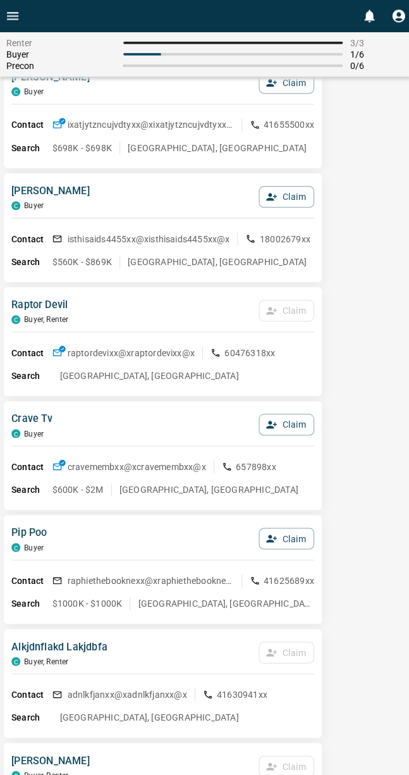
scroll to position [2060, 0]
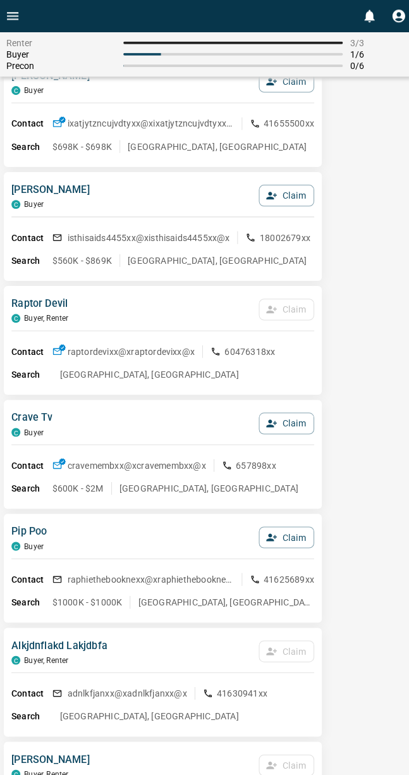
click at [294, 431] on button "Claim" at bounding box center [284, 421] width 55 height 22
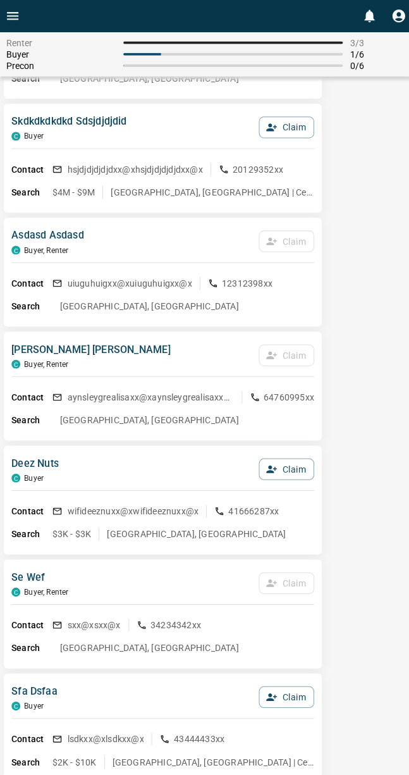
scroll to position [6319, 0]
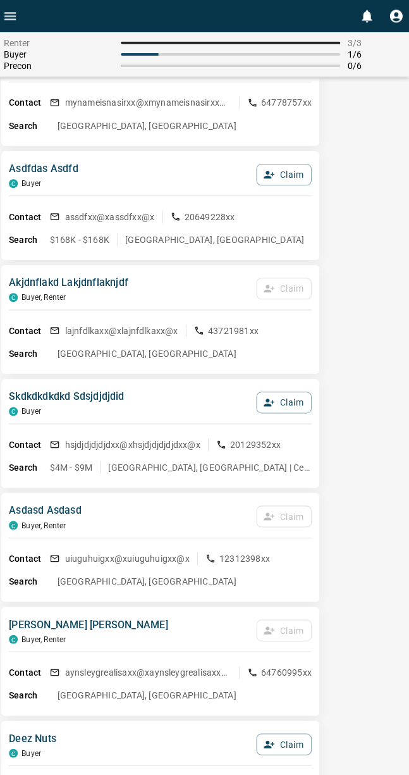
click at [299, 411] on button "Claim" at bounding box center [284, 400] width 55 height 22
click at [275, 411] on button "Confirm Claim" at bounding box center [267, 400] width 90 height 22
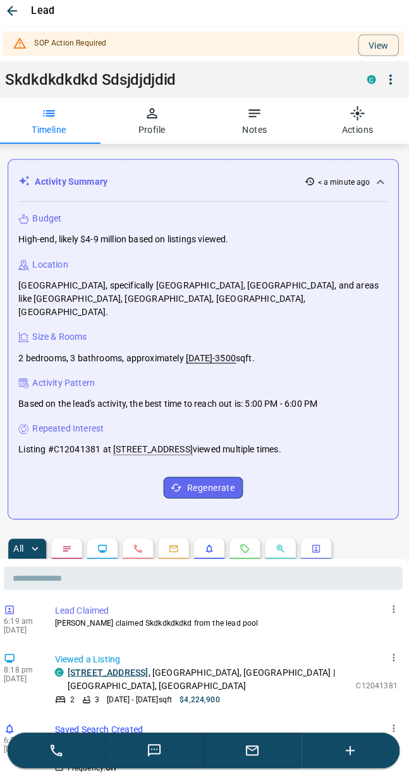
scroll to position [0, 0]
click at [395, 605] on icon "button" at bounding box center [393, 610] width 11 height 11
click at [315, 624] on div at bounding box center [204, 387] width 409 height 775
click at [373, 44] on button "View" at bounding box center [379, 50] width 40 height 22
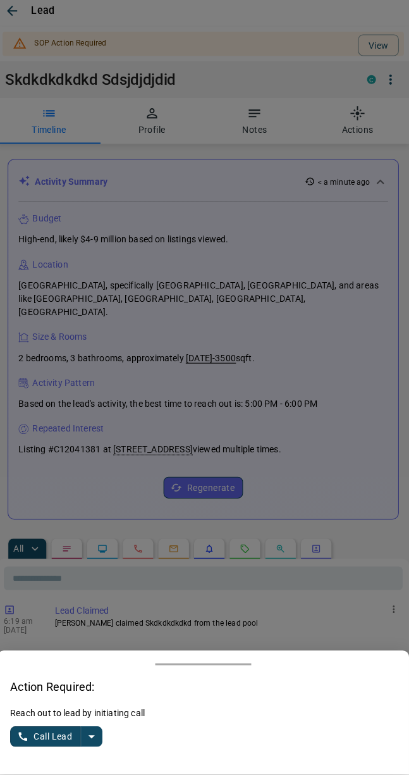
click at [90, 734] on icon "split button" at bounding box center [93, 736] width 15 height 15
click at [74, 703] on li "Log Manual Call" at bounding box center [59, 712] width 77 height 19
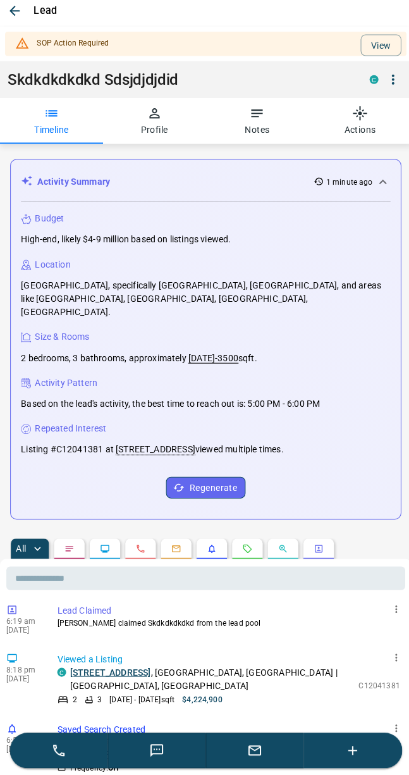
click at [159, 133] on button "Profile" at bounding box center [153, 125] width 102 height 46
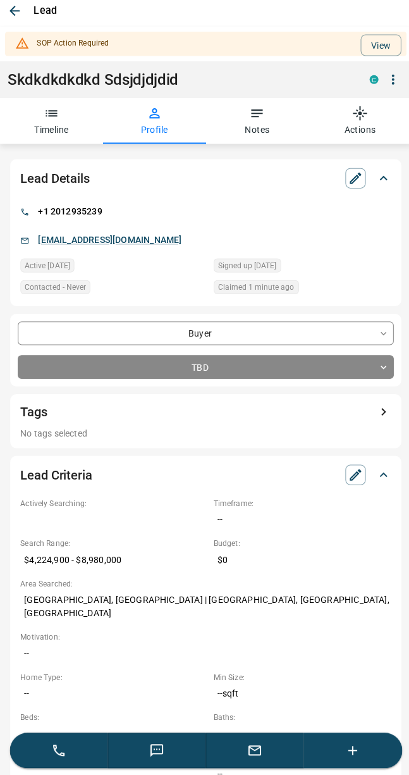
click at [249, 361] on body "Get the CRM app [DATE]! Renter 3 / 3 Buyer 2 / 6 Precon 0 / 6 Filters 1 Transfe…" at bounding box center [204, 263] width 409 height 527
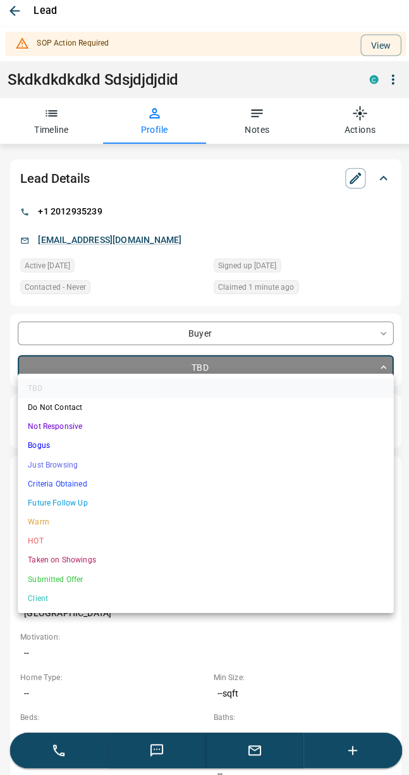
click at [39, 438] on li "Bogus" at bounding box center [205, 447] width 374 height 19
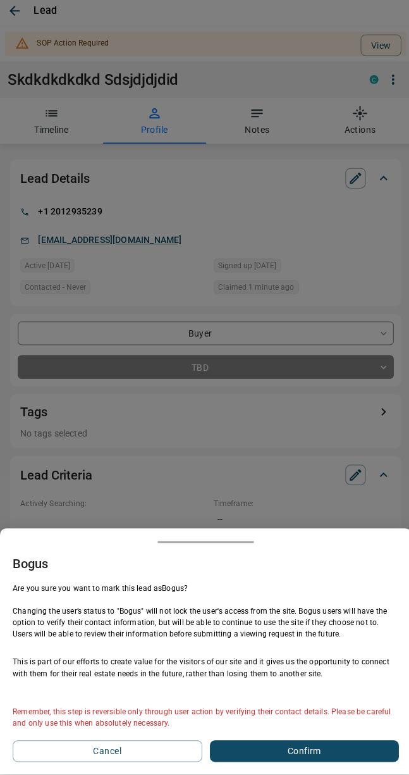
click at [115, 741] on button "Cancel" at bounding box center [107, 752] width 189 height 22
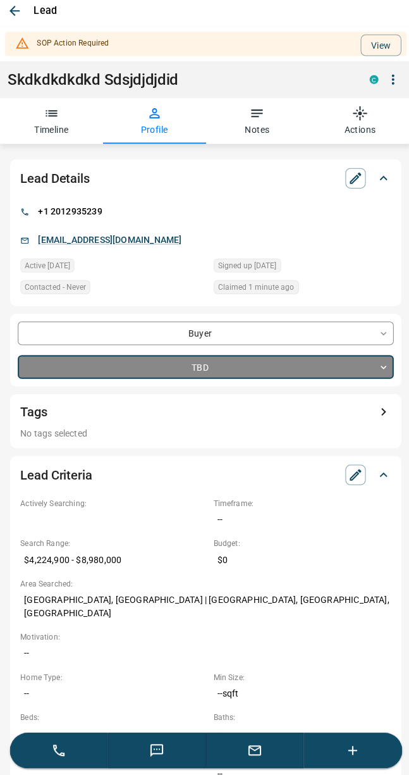
click at [222, 368] on body "Get the CRM app [DATE]! Renter 3 / 3 Buyer 2 / 6 Precon 0 / 6 Filters 1 Transfe…" at bounding box center [204, 263] width 409 height 527
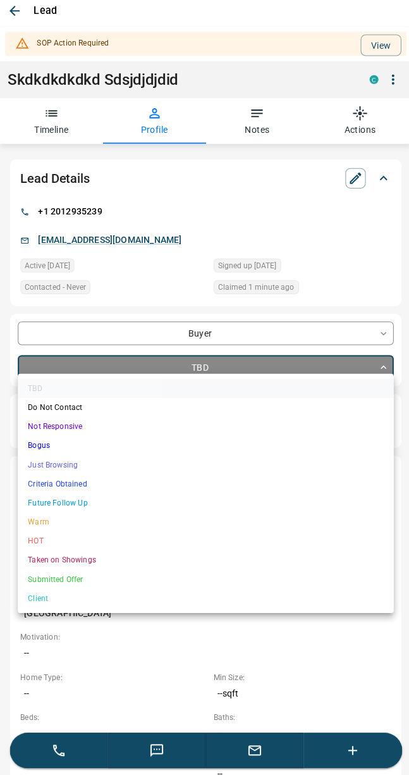
click at [75, 462] on li "Just Browsing" at bounding box center [205, 466] width 374 height 19
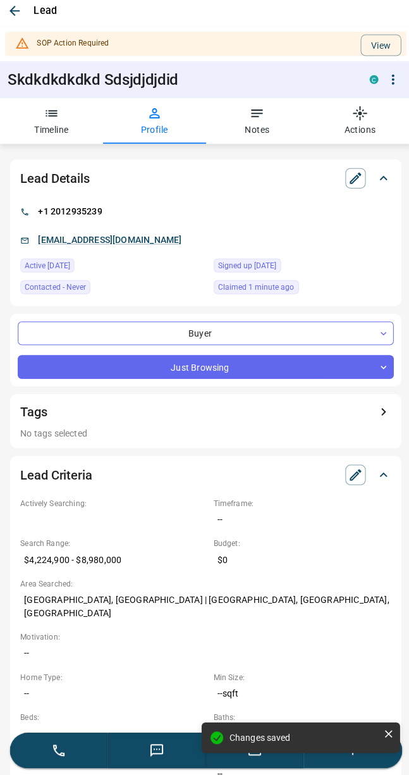
click at [231, 363] on body "Get the CRM app [DATE]! Renter 3 / 3 Buyer 2 / 6 Precon 0 / 6 Filters 1 Transfe…" at bounding box center [204, 263] width 409 height 527
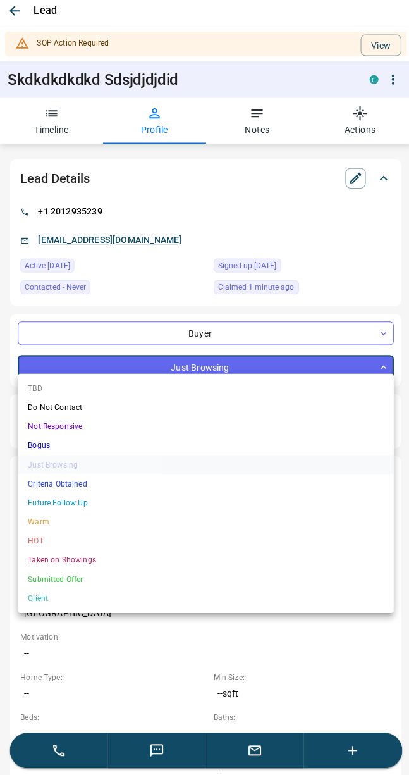
click at [77, 423] on li "Not Responsive" at bounding box center [205, 428] width 374 height 19
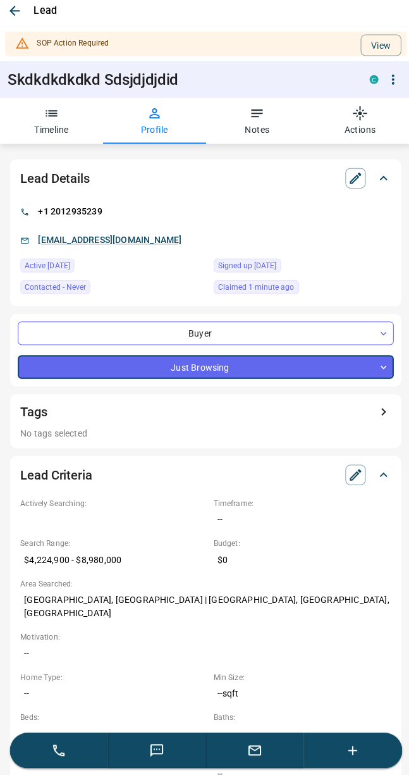
type input "*"
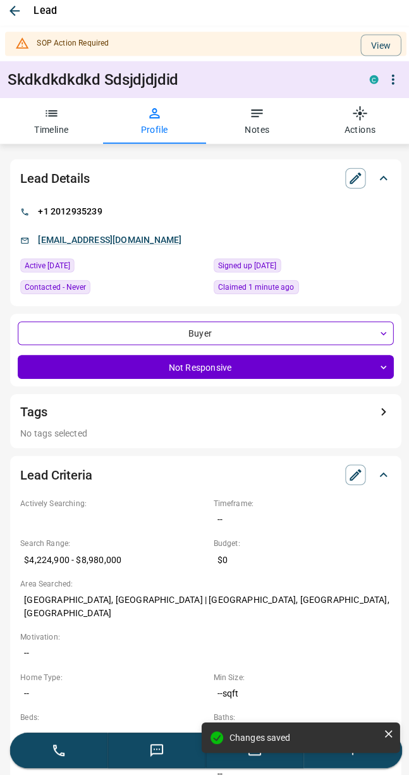
click at [396, 42] on button "View" at bounding box center [379, 50] width 40 height 22
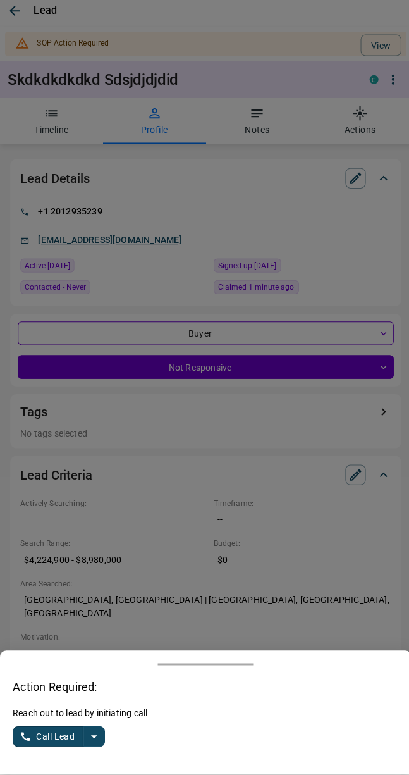
click at [82, 728] on link "Call Lead" at bounding box center [48, 737] width 70 height 20
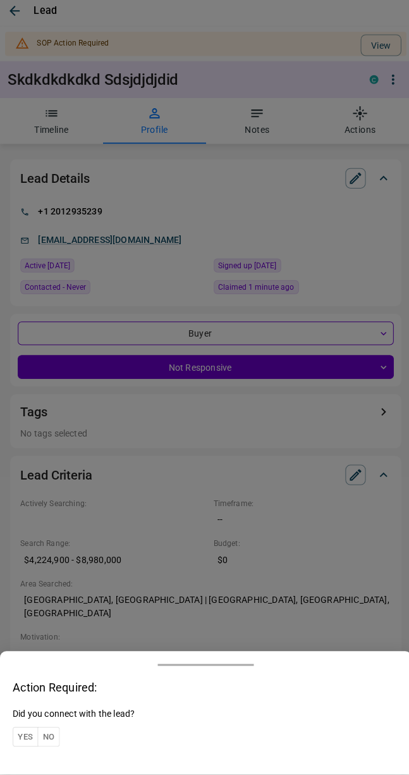
click at [54, 731] on button "No" at bounding box center [48, 738] width 22 height 20
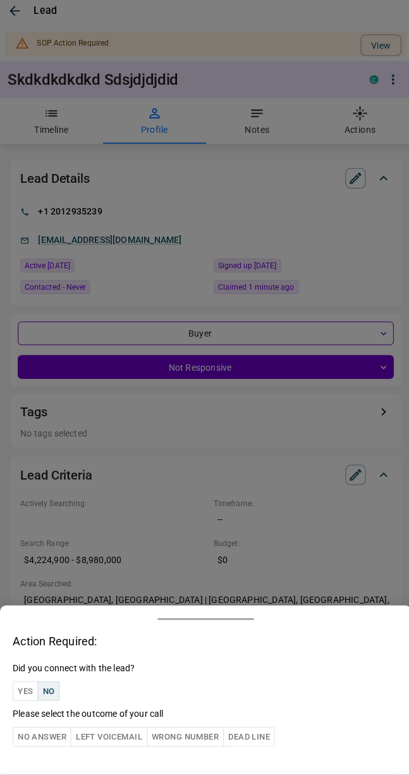
click at [50, 728] on button "No Answer" at bounding box center [42, 738] width 58 height 20
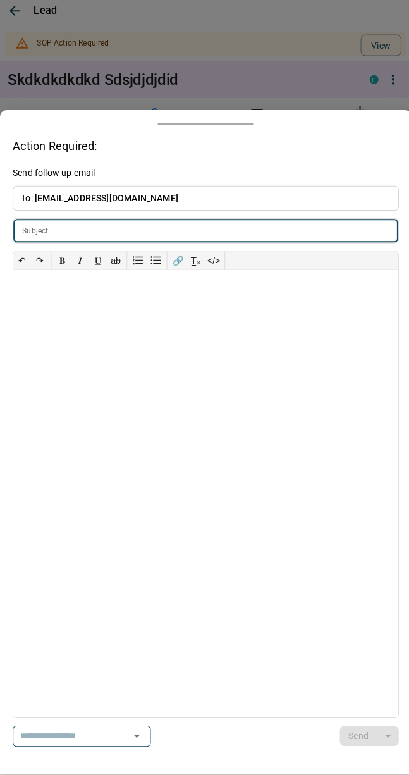
type input "**********"
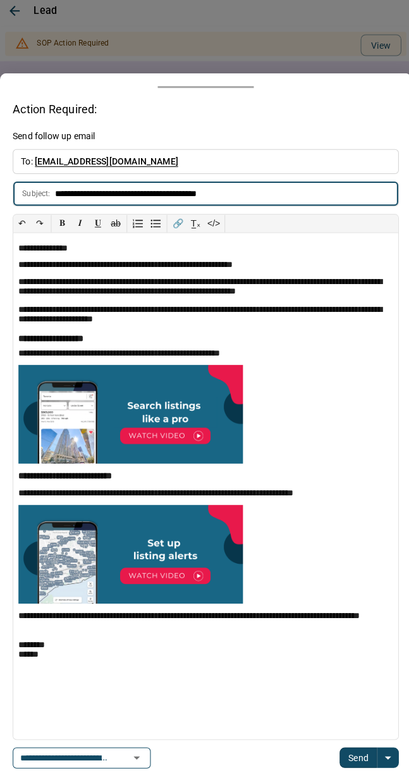
click at [364, 754] on button "Send" at bounding box center [356, 758] width 37 height 20
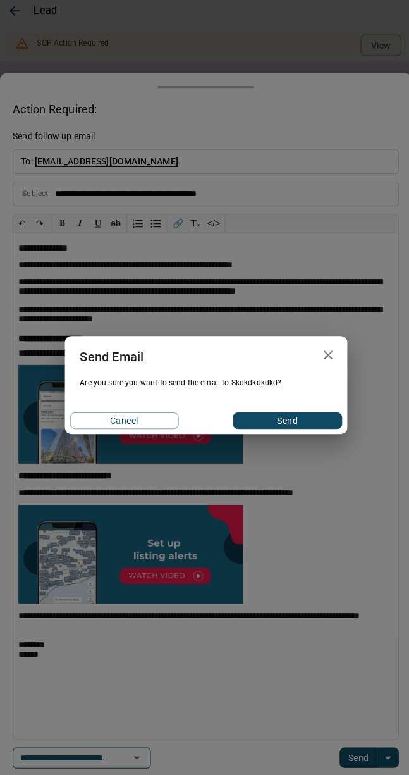
click at [289, 419] on button "Send" at bounding box center [286, 423] width 108 height 16
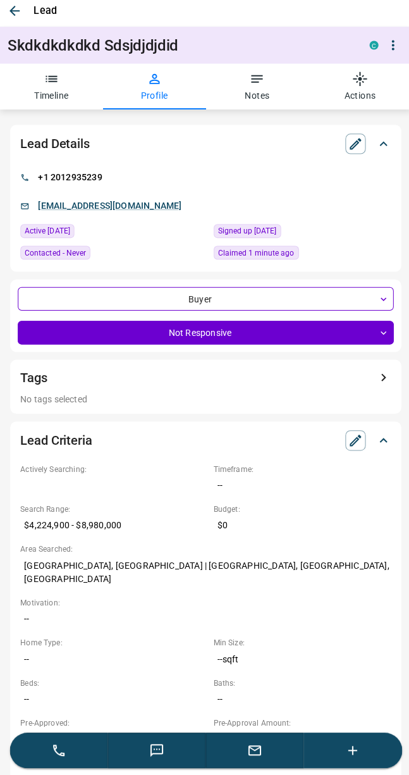
click at [12, 18] on icon "button" at bounding box center [14, 15] width 15 height 15
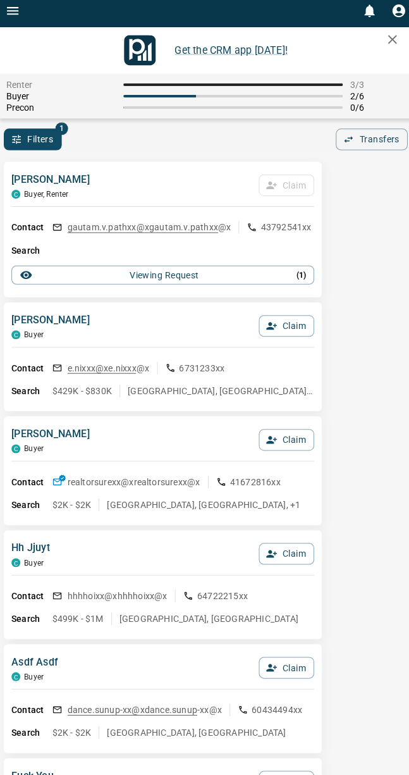
click at [289, 554] on button "Claim" at bounding box center [284, 556] width 55 height 22
click at [299, 547] on button "Confirm Claim" at bounding box center [267, 556] width 90 height 22
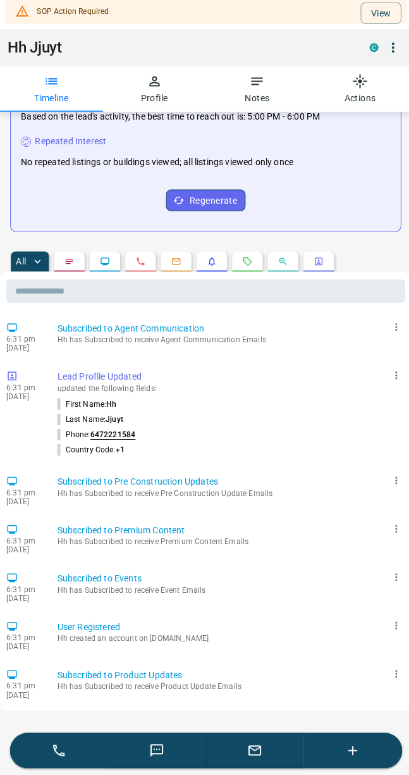
scroll to position [304, 0]
click at [54, 747] on icon at bounding box center [58, 750] width 15 height 15
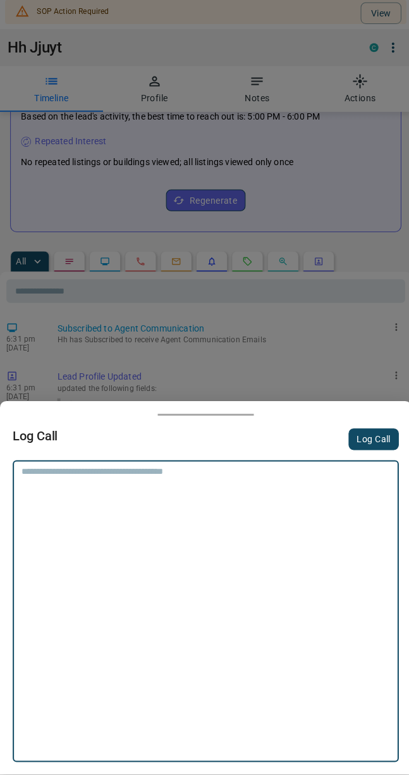
click at [52, 481] on textarea at bounding box center [205, 484] width 366 height 32
type textarea "******"
click at [376, 431] on button "Log Call" at bounding box center [372, 442] width 50 height 22
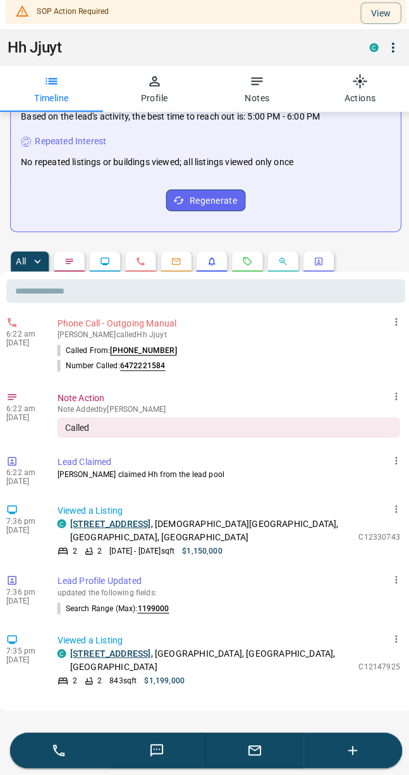
scroll to position [0, 0]
click at [366, 23] on button "View" at bounding box center [379, 19] width 40 height 22
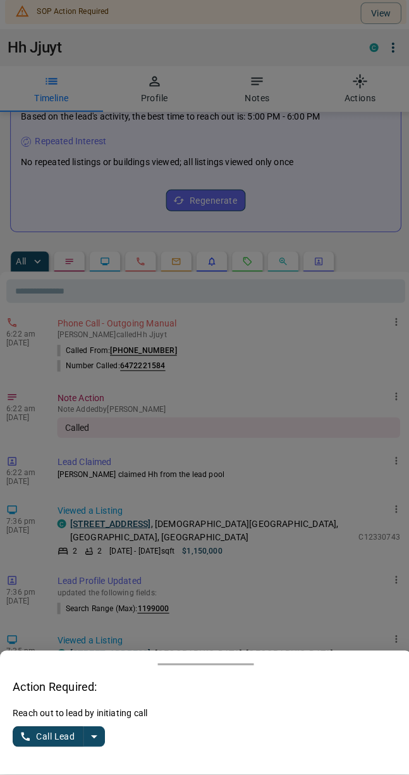
click at [88, 729] on icon "split button" at bounding box center [93, 736] width 15 height 15
click at [65, 703] on li "Log Manual Call" at bounding box center [59, 712] width 77 height 19
click at [46, 731] on button "Log Manual Call" at bounding box center [55, 737] width 84 height 20
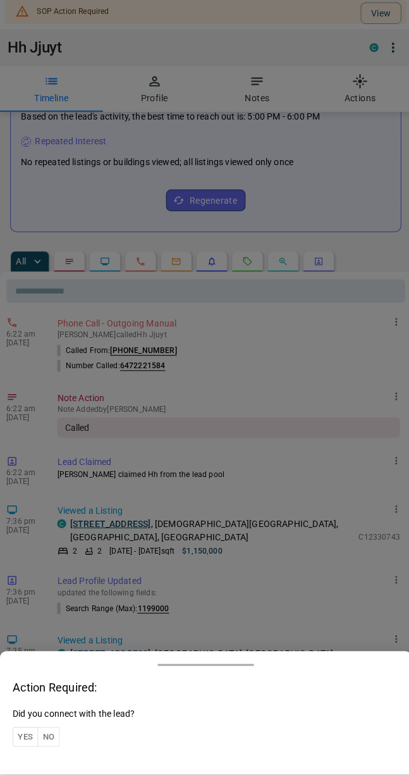
click at [52, 734] on button "No" at bounding box center [48, 738] width 22 height 20
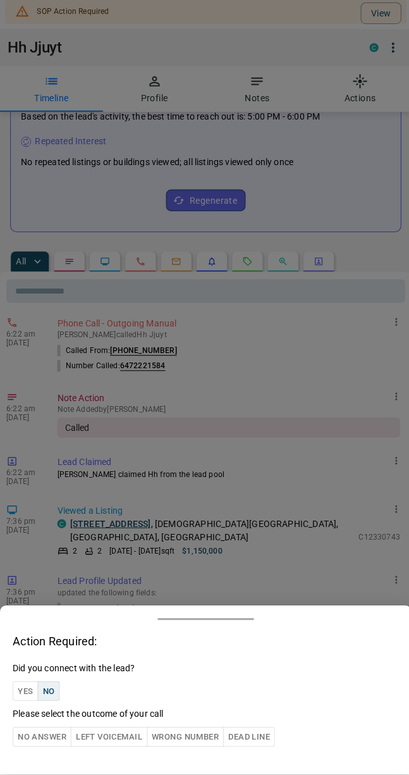
click at [116, 731] on button "Left Voicemail" at bounding box center [108, 738] width 76 height 20
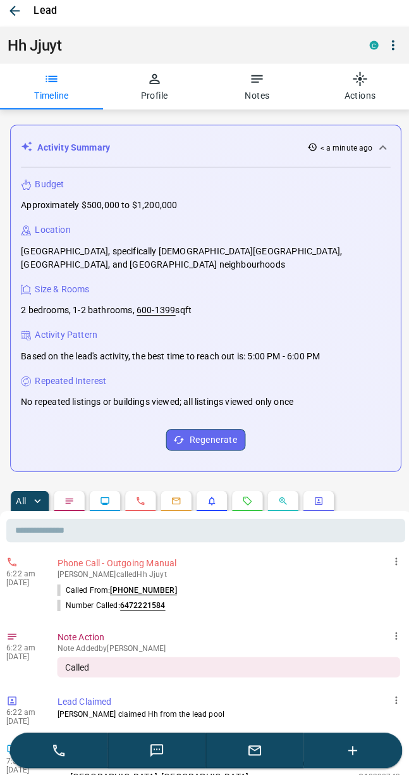
click at [25, 10] on button "button" at bounding box center [14, 15] width 23 height 23
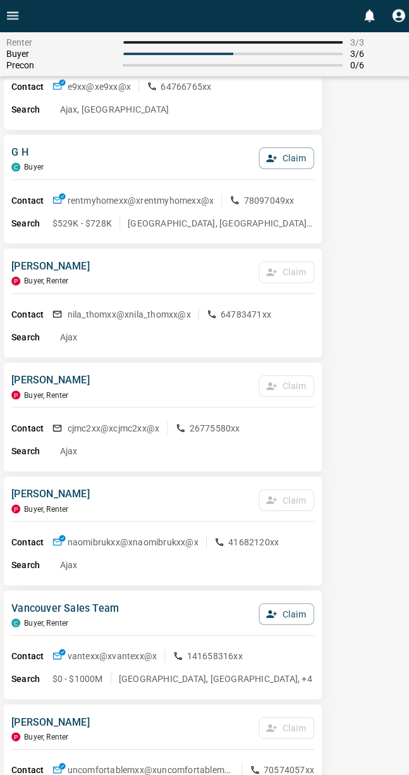
scroll to position [8100, 0]
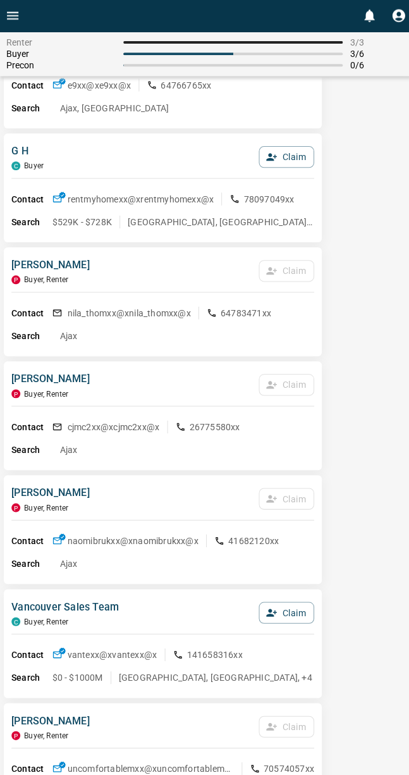
click at [291, 620] on button "Claim" at bounding box center [284, 610] width 55 height 22
click at [268, 619] on button "Confirm Claim" at bounding box center [267, 609] width 90 height 22
click at [285, 619] on button "Confirm Claim" at bounding box center [267, 609] width 90 height 22
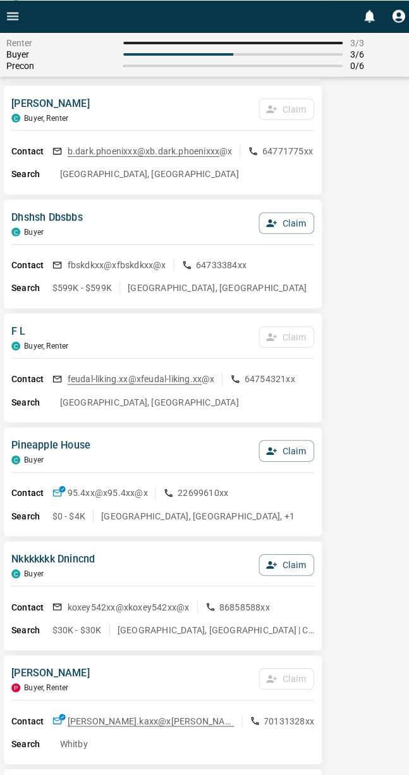
scroll to position [2594, 0]
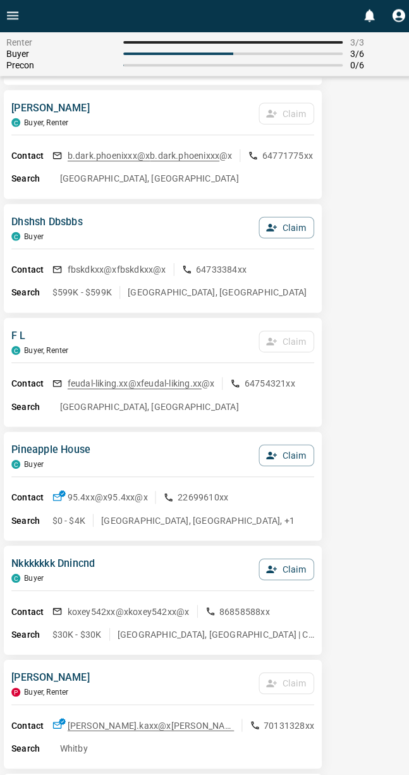
click at [14, 22] on icon "Open drawer" at bounding box center [12, 15] width 15 height 15
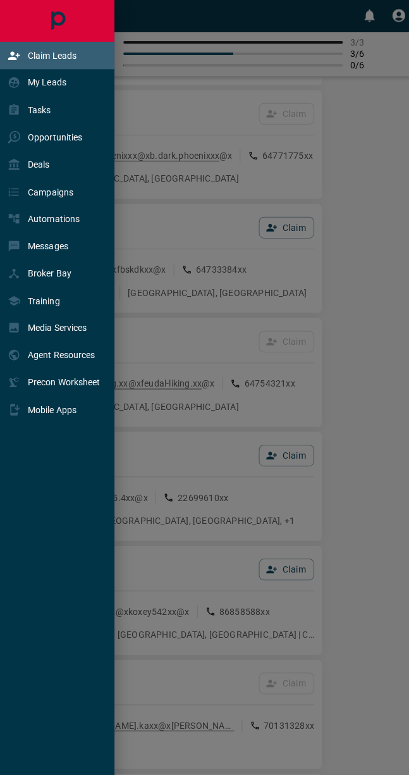
click at [78, 56] on div "Claim Leads" at bounding box center [58, 55] width 117 height 27
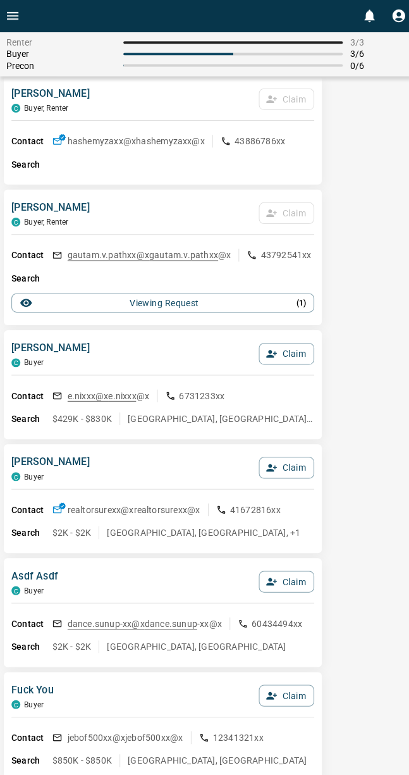
scroll to position [0, 0]
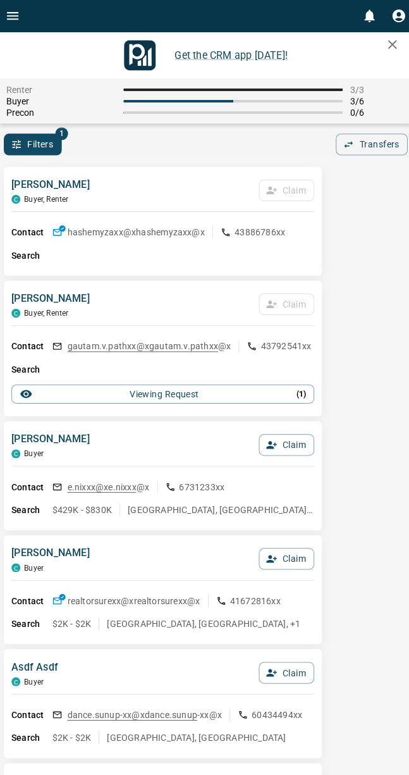
click at [23, 140] on button "Filters" at bounding box center [33, 144] width 58 height 22
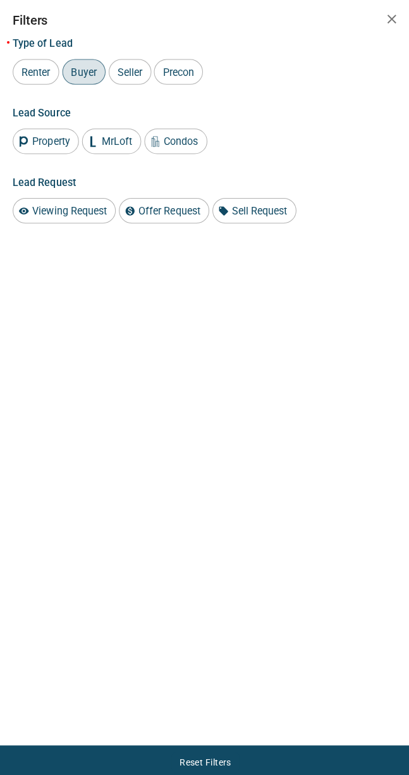
click at [184, 75] on span "Precon" at bounding box center [178, 72] width 40 height 12
click at [392, 15] on icon "button" at bounding box center [389, 18] width 15 height 15
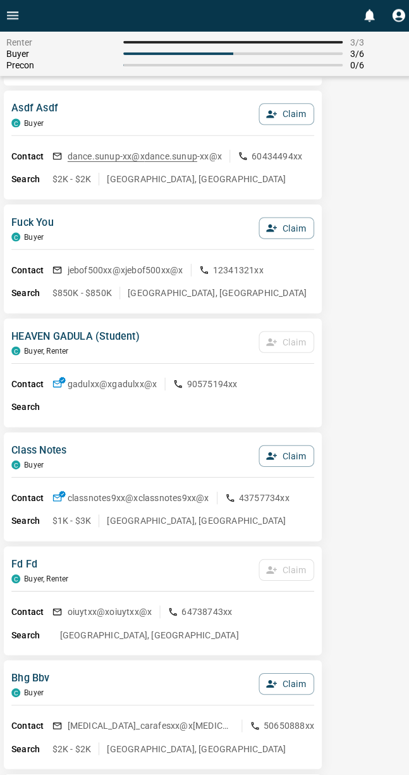
scroll to position [442, 0]
click at [15, 14] on icon "Open drawer" at bounding box center [12, 15] width 15 height 15
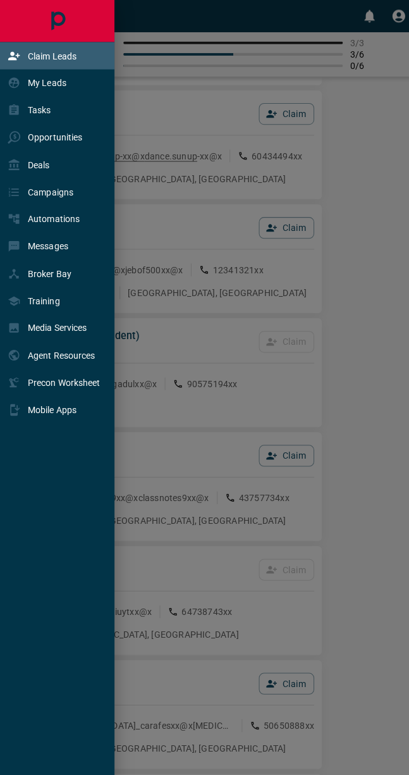
click at [65, 93] on div "My Leads" at bounding box center [37, 82] width 58 height 21
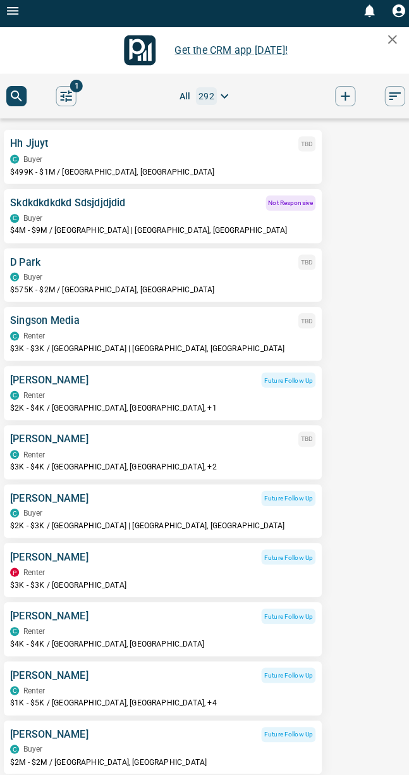
click at [15, 12] on icon "Open drawer" at bounding box center [12, 15] width 15 height 15
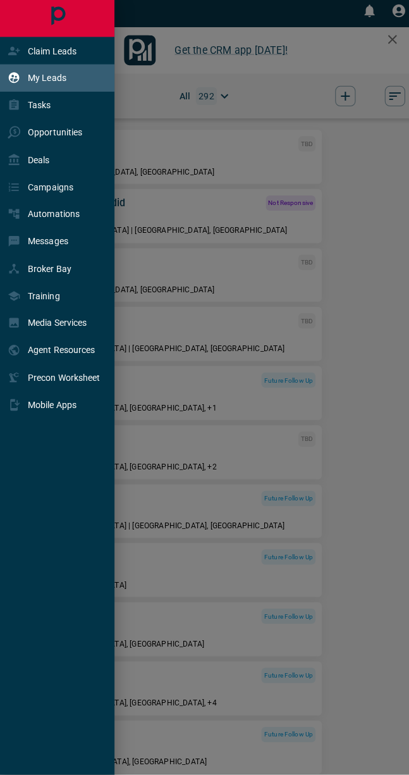
click at [62, 81] on p "My Leads" at bounding box center [47, 82] width 38 height 10
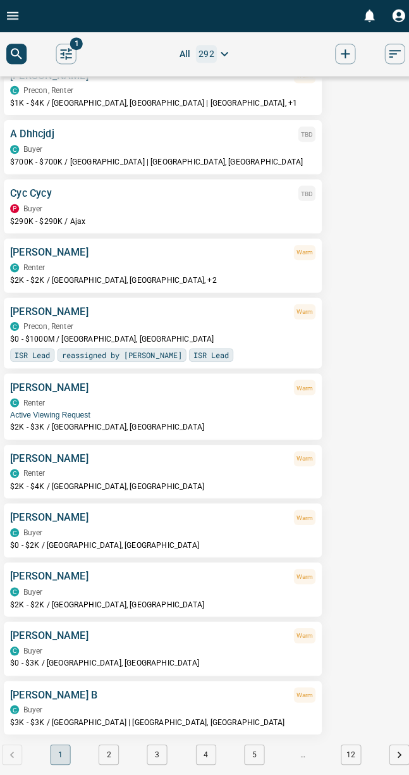
scroll to position [955, 0]
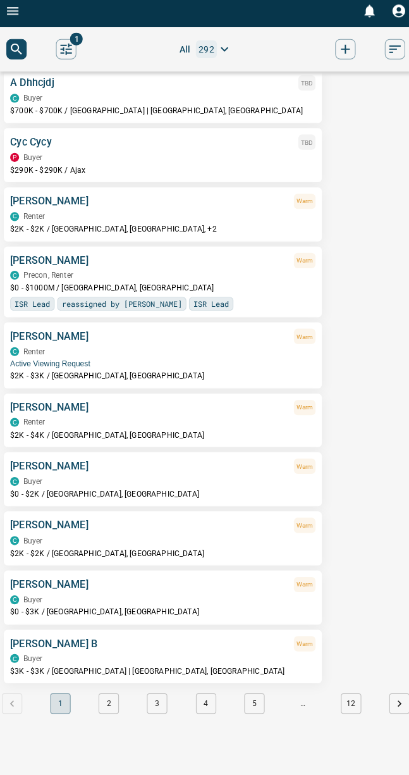
click at [108, 694] on button "2" at bounding box center [108, 704] width 20 height 20
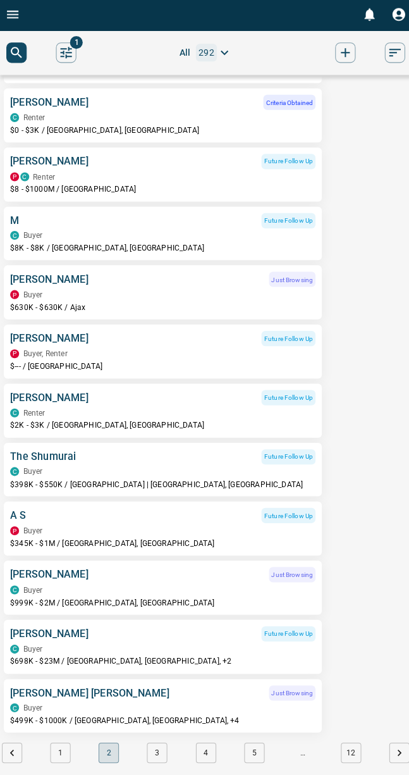
scroll to position [890, 0]
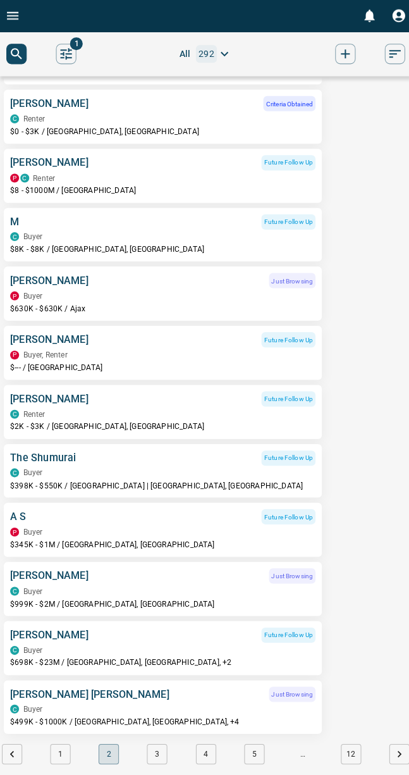
click at [149, 760] on button "3" at bounding box center [156, 750] width 20 height 20
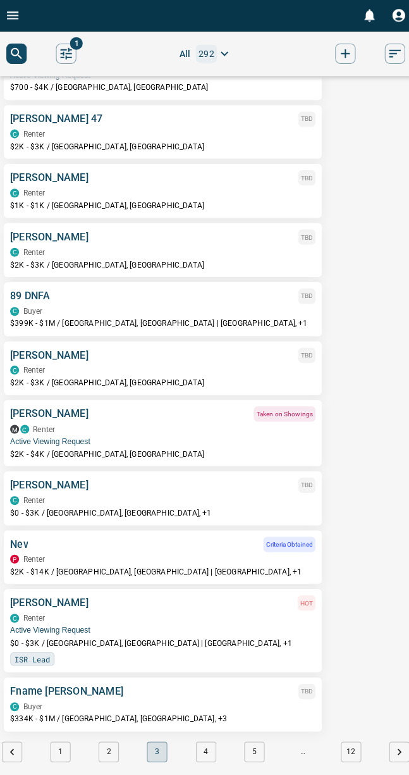
scroll to position [945, 0]
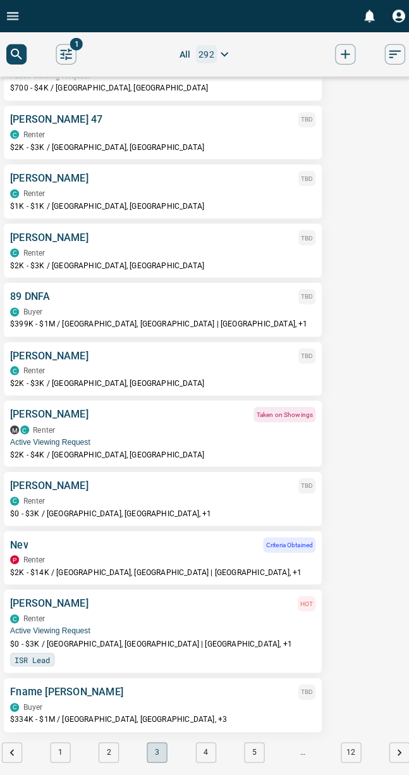
click at [0, 0] on icon "button" at bounding box center [0, 0] width 0 height 0
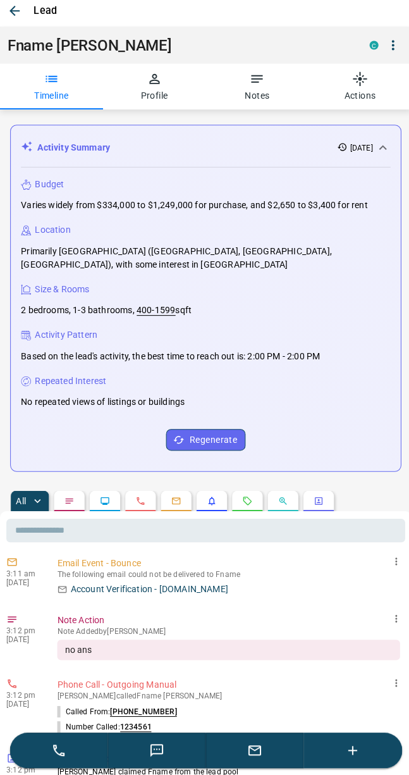
click at [14, 11] on icon "button" at bounding box center [14, 16] width 10 height 10
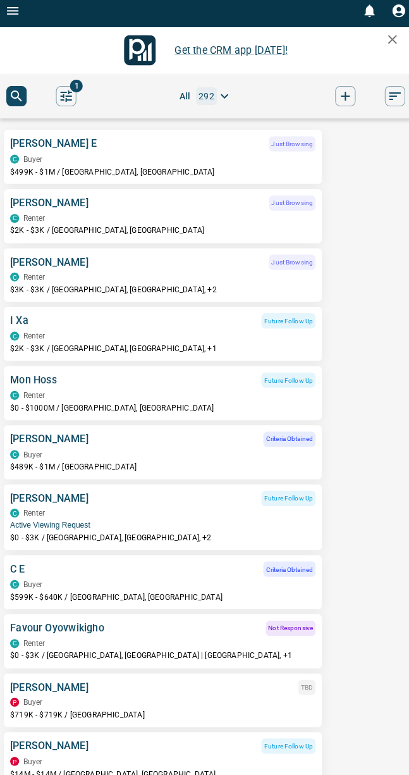
click at [192, 694] on div "[PERSON_NAME] TBD" at bounding box center [162, 688] width 304 height 15
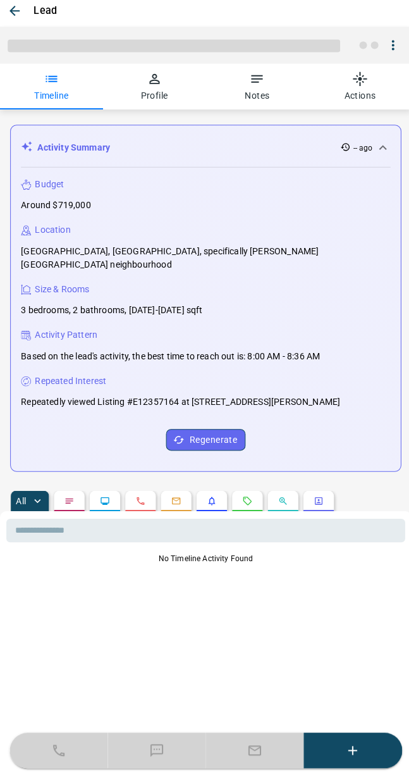
click at [9, 8] on icon "button" at bounding box center [14, 15] width 15 height 15
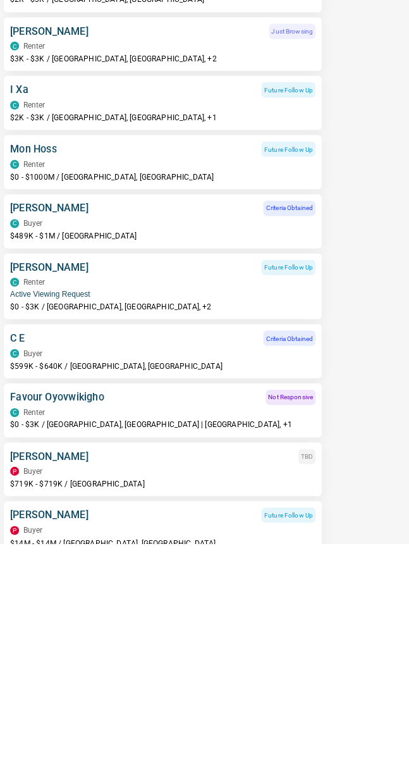
click at [264, 681] on div "[PERSON_NAME] TBD" at bounding box center [162, 688] width 304 height 15
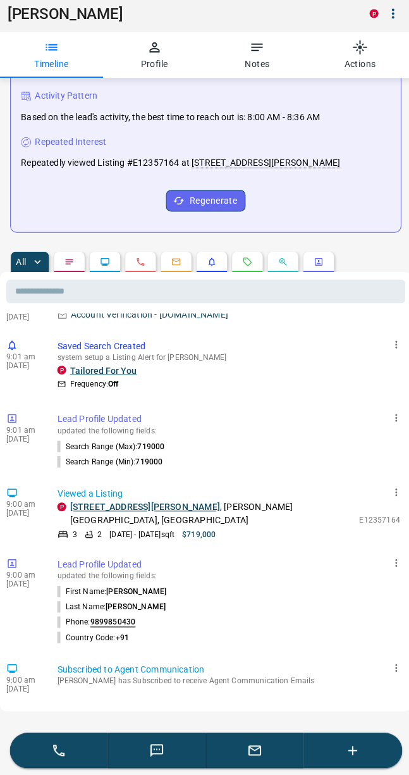
scroll to position [255, 0]
click at [211, 500] on div "9:00 am [DATE] Viewed a Listing P [STREET_ADDRESS][PERSON_NAME][PERSON_NAME] 2 …" at bounding box center [204, 515] width 397 height 60
click at [58, 559] on p "Lead Profile Updated" at bounding box center [227, 565] width 341 height 13
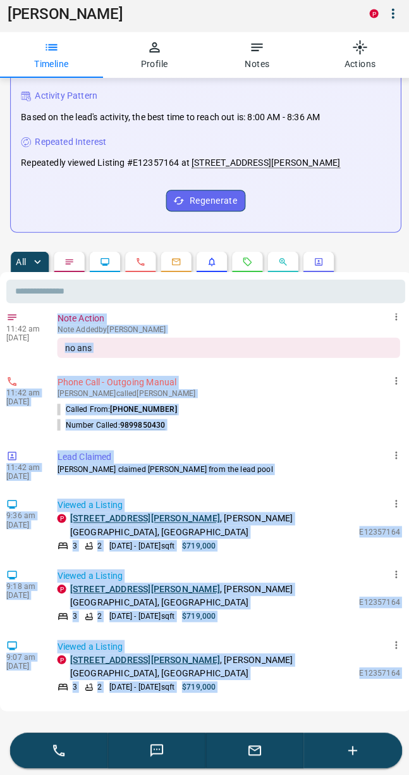
scroll to position [0, 0]
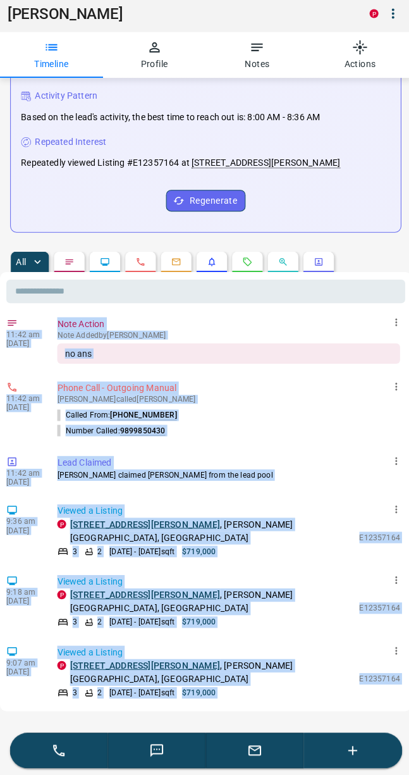
copy div "11:42 am [DATE] Note Action Note Added by [PERSON_NAME] no ans 11:42 am [DATE] …"
click at [164, 42] on button "Profile" at bounding box center [153, 60] width 102 height 46
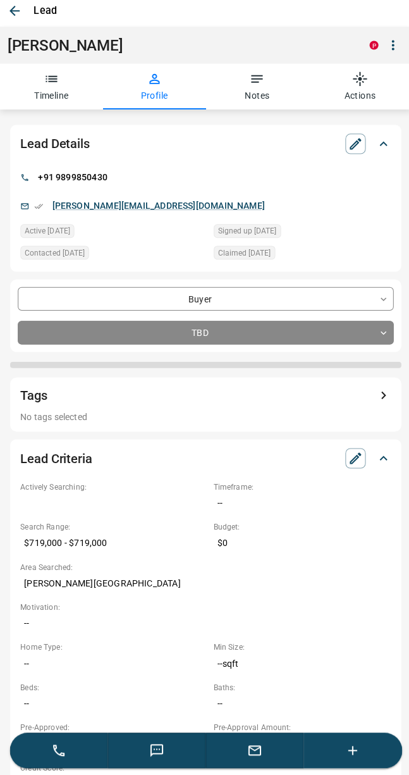
scroll to position [0, 0]
click at [47, 80] on icon "button" at bounding box center [51, 83] width 15 height 15
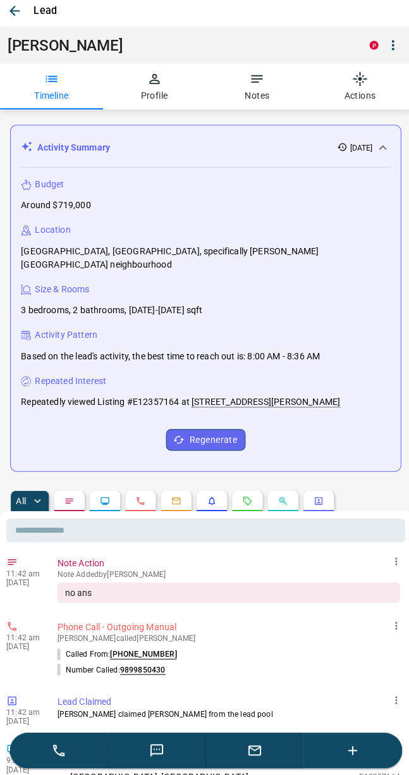
click at [151, 85] on icon "button" at bounding box center [153, 83] width 15 height 15
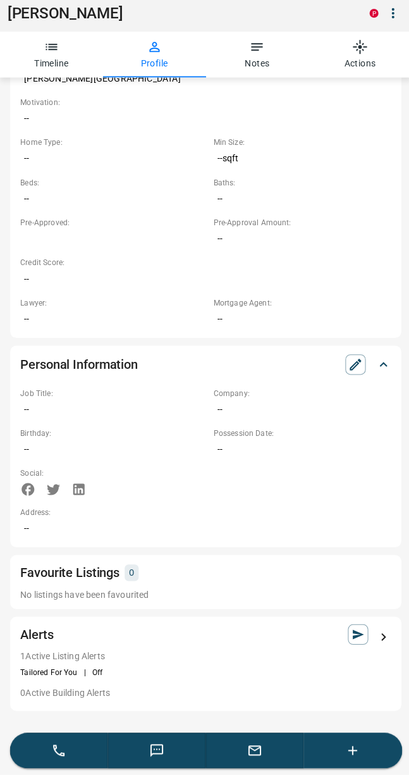
scroll to position [485, 0]
click at [51, 53] on icon "button" at bounding box center [51, 51] width 15 height 15
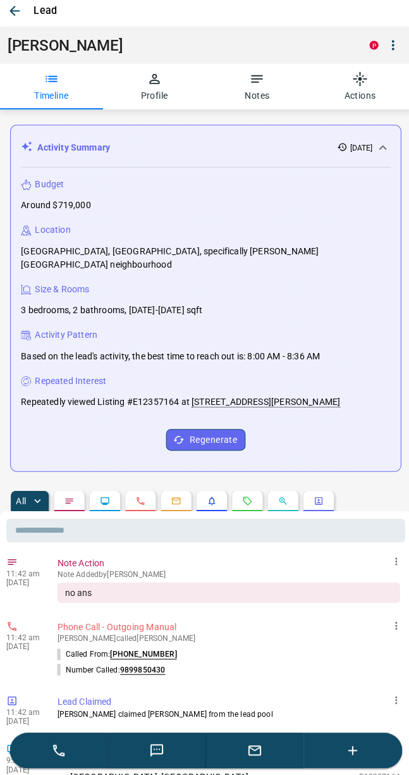
scroll to position [0, 0]
click at [181, 493] on button "button" at bounding box center [175, 503] width 30 height 20
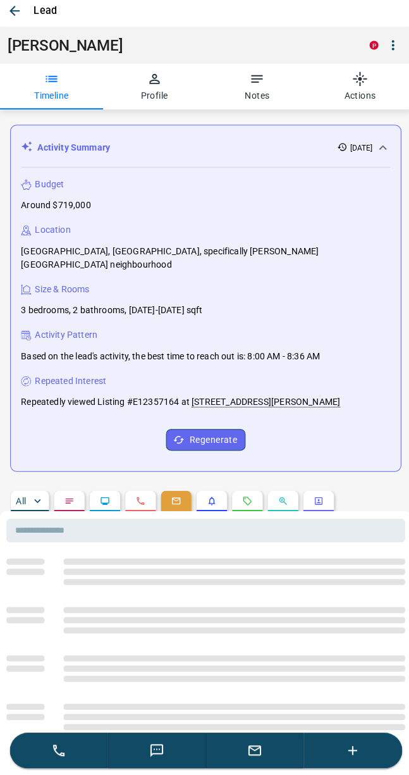
click at [163, 88] on button "Profile" at bounding box center [153, 91] width 102 height 46
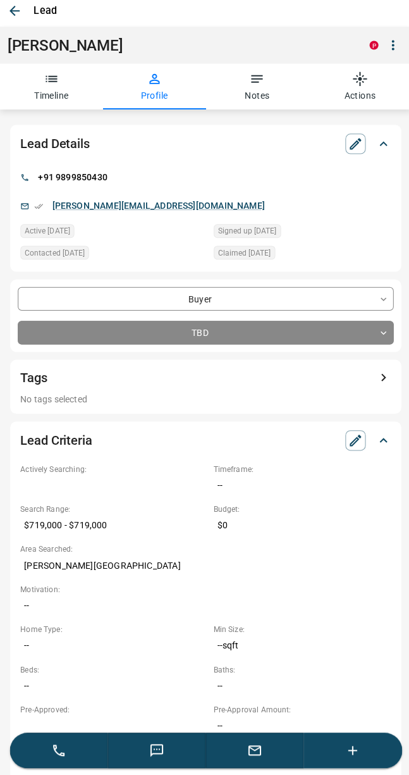
click at [118, 204] on link "[PERSON_NAME][EMAIL_ADDRESS][DOMAIN_NAME]" at bounding box center [157, 209] width 211 height 10
click at [16, 9] on icon "button" at bounding box center [14, 15] width 15 height 15
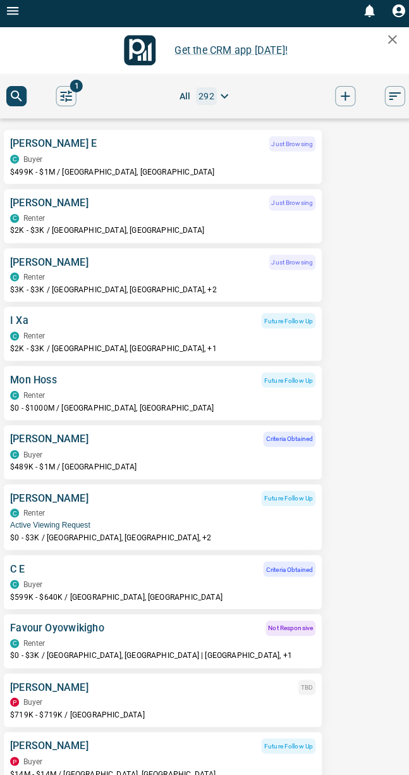
click at [198, 695] on div "[PERSON_NAME] TBD" at bounding box center [162, 688] width 304 height 15
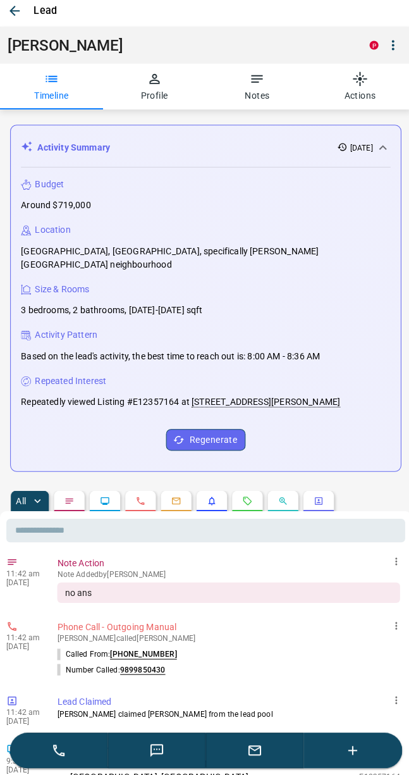
click at [164, 752] on button "button" at bounding box center [155, 750] width 97 height 35
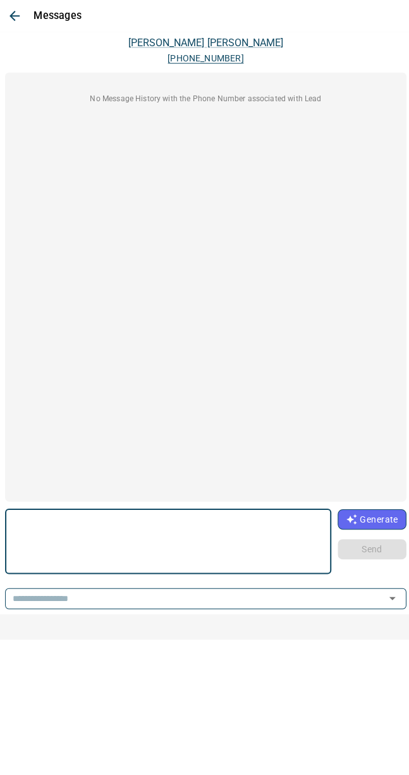
click at [11, 22] on icon "button" at bounding box center [14, 15] width 15 height 15
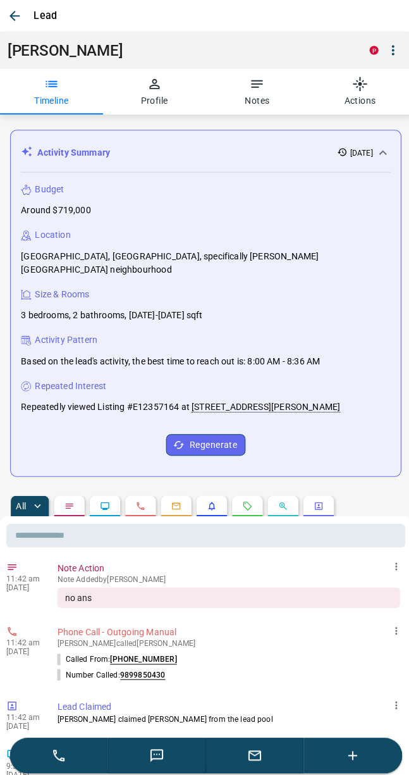
click at [263, 740] on button "button" at bounding box center [253, 750] width 97 height 35
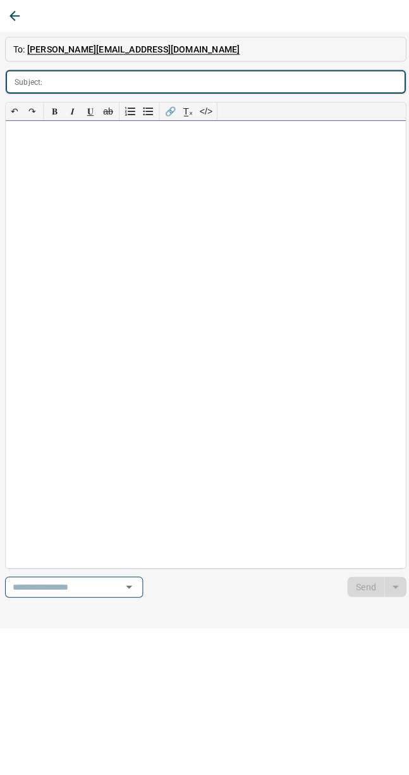
click at [45, 198] on div at bounding box center [205, 342] width 398 height 445
